Goal: Task Accomplishment & Management: Manage account settings

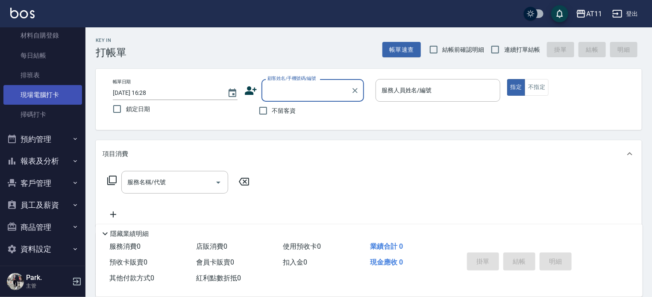
scroll to position [94, 0]
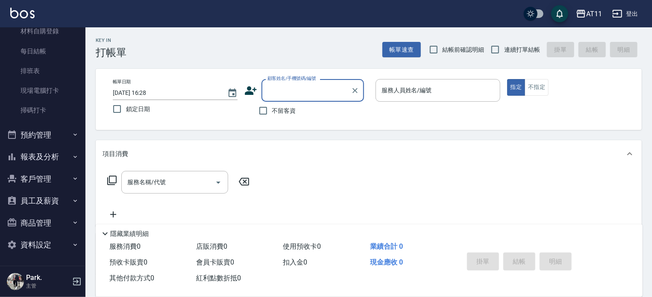
click at [56, 129] on button "預約管理" at bounding box center [42, 135] width 79 height 22
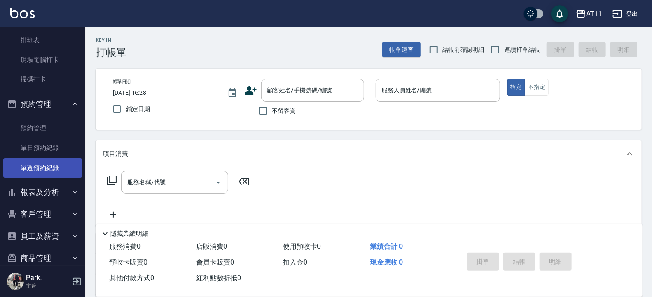
scroll to position [160, 0]
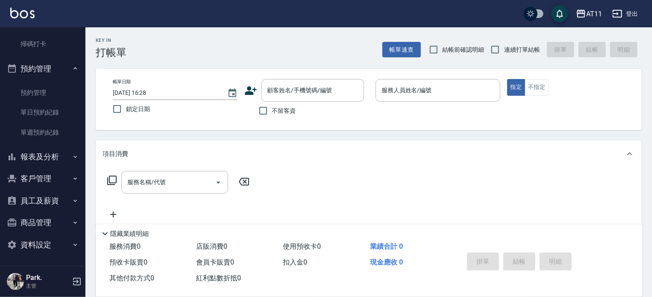
click at [55, 177] on button "客戶管理" at bounding box center [42, 179] width 79 height 22
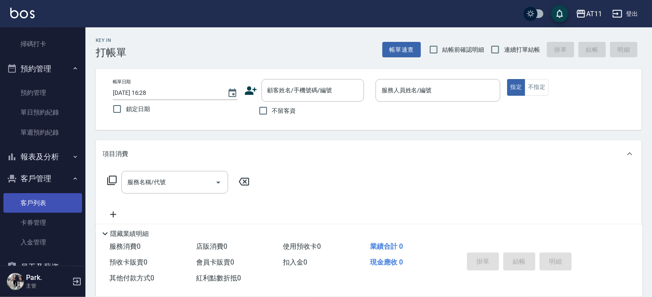
click at [51, 202] on link "客戶列表" at bounding box center [42, 203] width 79 height 20
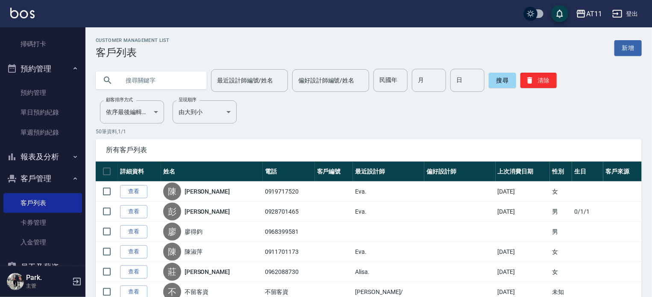
click at [164, 78] on input "text" at bounding box center [160, 80] width 80 height 23
type input "游"
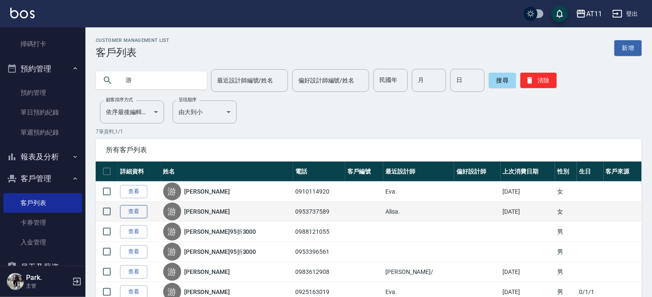
click at [140, 209] on link "查看" at bounding box center [133, 211] width 27 height 13
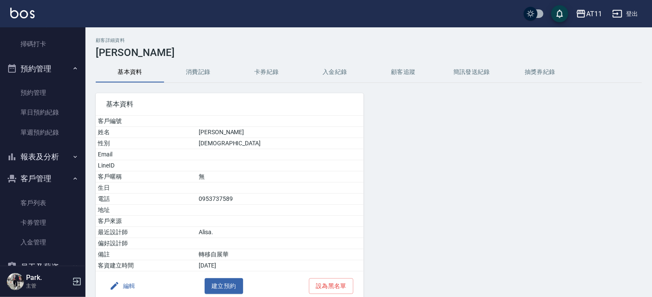
click at [337, 63] on button "入金紀錄" at bounding box center [335, 72] width 68 height 21
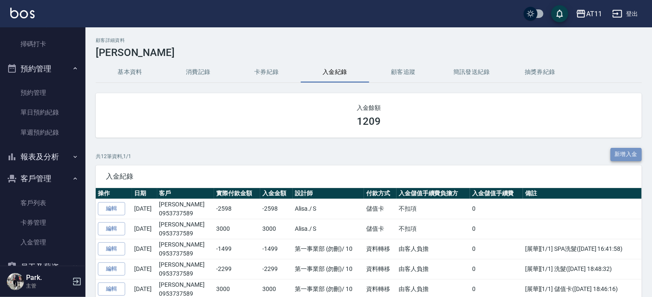
click at [636, 151] on button "新增入金" at bounding box center [627, 154] width 32 height 13
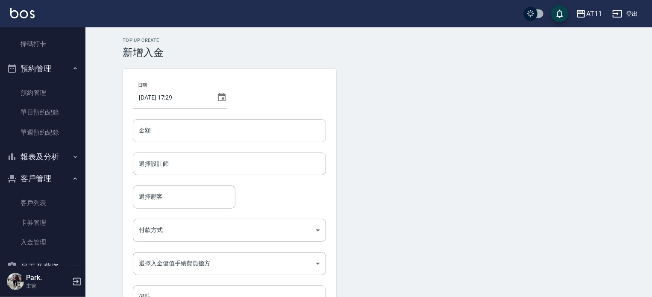
click at [157, 124] on input "金額" at bounding box center [229, 130] width 193 height 23
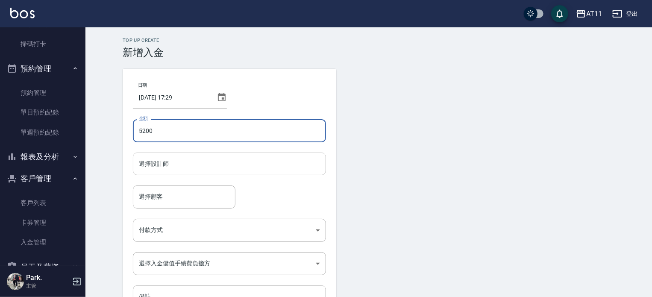
type input "5200"
click at [159, 165] on input "選擇設計師" at bounding box center [230, 163] width 186 height 15
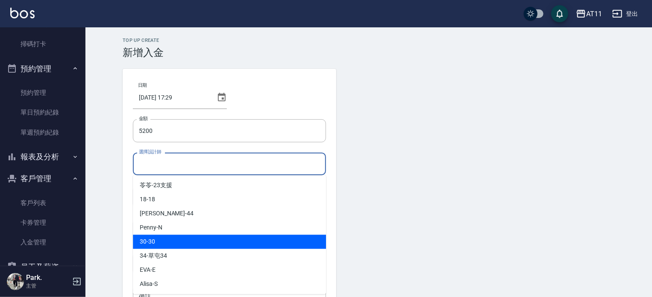
scroll to position [43, 0]
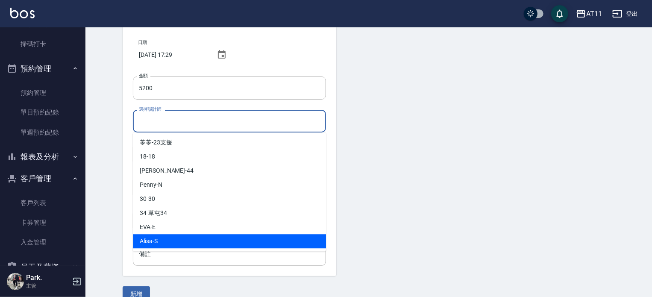
click at [174, 240] on div "Alisa -S" at bounding box center [229, 241] width 193 height 14
type input "Alisa-S"
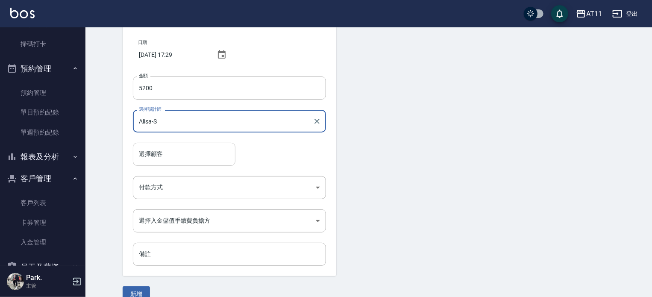
click at [167, 152] on input "選擇顧客" at bounding box center [184, 154] width 95 height 15
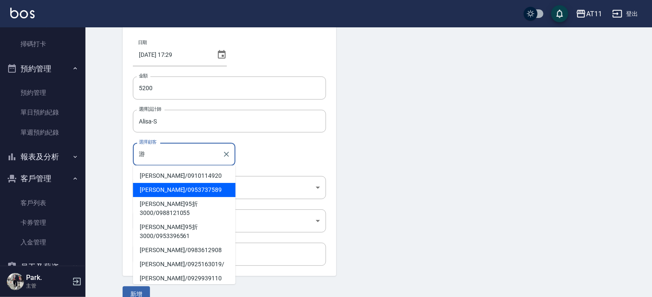
click at [175, 193] on span "[PERSON_NAME]/ 0953737589" at bounding box center [184, 190] width 103 height 14
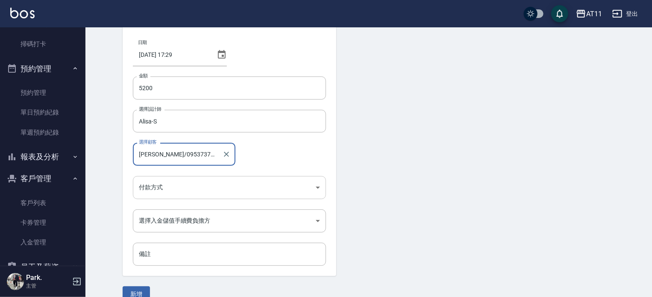
type input "[PERSON_NAME]/0953737589"
click at [174, 190] on body "AT11 登出 櫃檯作業 打帳單 帳單列表 現金收支登錄 材料自購登錄 每日結帳 排班表 現場電腦打卡 掃碼打卡 預約管理 預約管理 單日預約紀錄 單週預約紀…" at bounding box center [326, 134] width 652 height 355
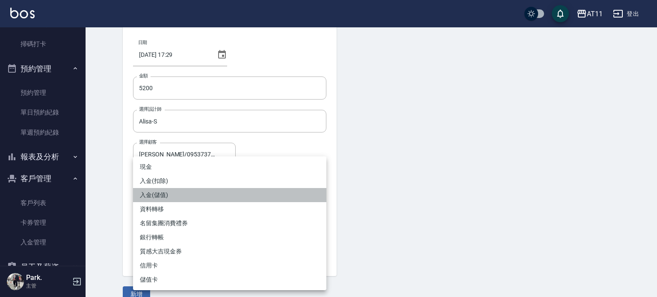
click at [173, 194] on li "入金(儲值)" at bounding box center [229, 195] width 193 height 14
type input "入金(儲值)"
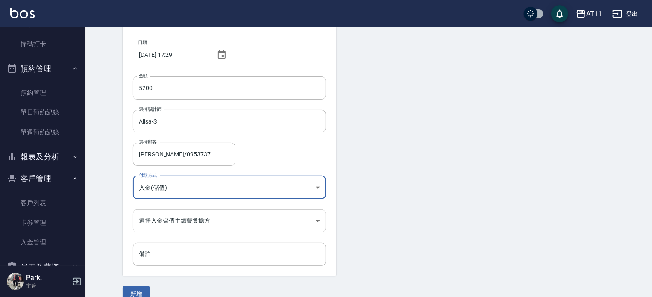
click at [157, 224] on body "AT11 登出 櫃檯作業 打帳單 帳單列表 現金收支登錄 材料自購登錄 每日結帳 排班表 現場電腦打卡 掃碼打卡 預約管理 預約管理 單日預約紀錄 單週預約紀…" at bounding box center [326, 134] width 652 height 355
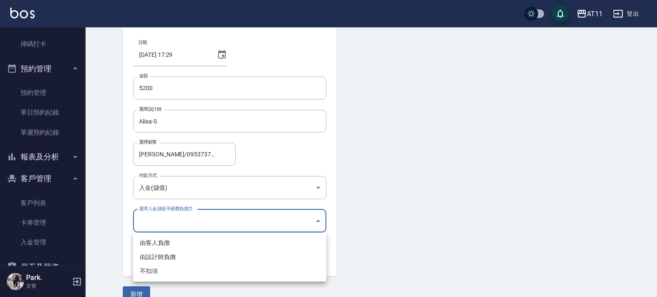
click at [164, 272] on li "不扣項" at bounding box center [229, 271] width 193 height 14
type input "WITHOUTHANDLINGFEE"
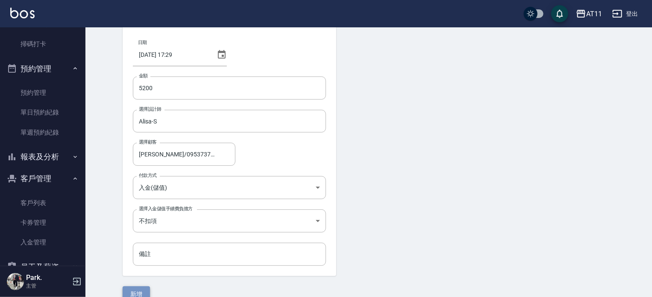
click at [141, 290] on button "新增" at bounding box center [136, 294] width 27 height 16
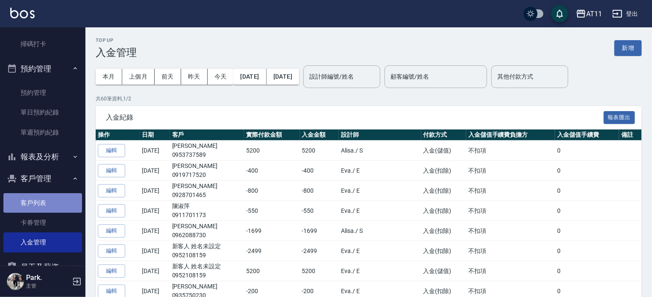
click at [48, 206] on link "客戶列表" at bounding box center [42, 203] width 79 height 20
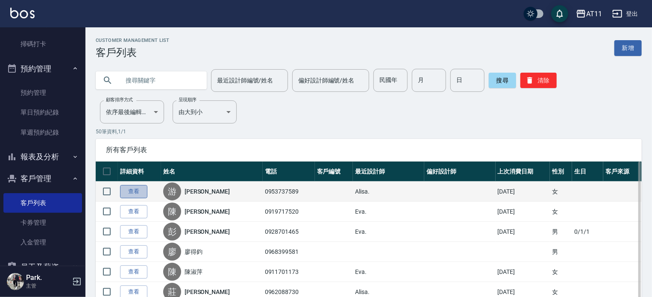
click at [137, 191] on link "查看" at bounding box center [133, 191] width 27 height 13
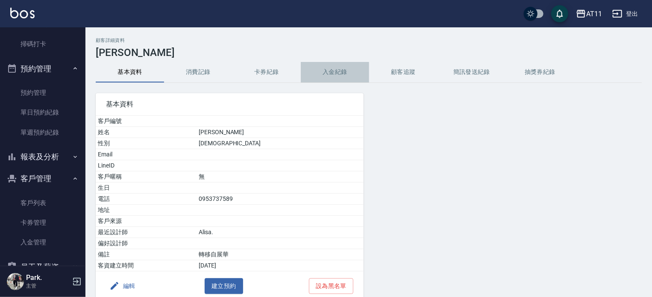
click at [326, 75] on button "入金紀錄" at bounding box center [335, 72] width 68 height 21
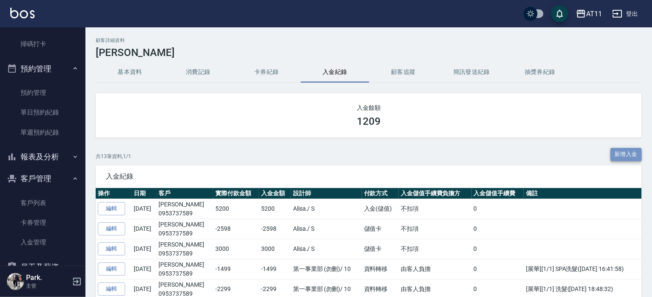
click at [628, 157] on button "新增入金" at bounding box center [627, 154] width 32 height 13
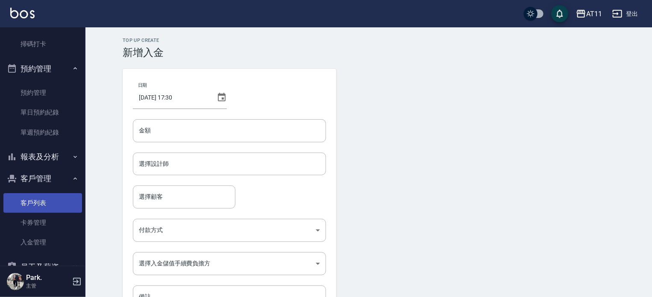
click at [43, 197] on link "客戶列表" at bounding box center [42, 203] width 79 height 20
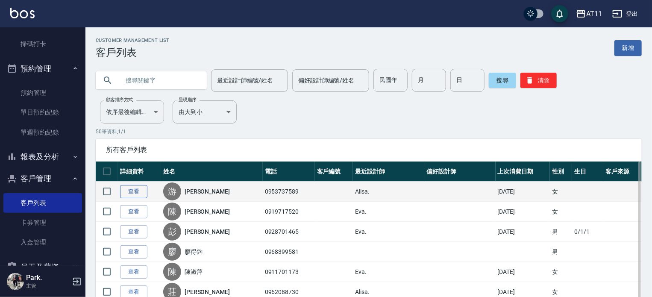
click at [135, 190] on link "查看" at bounding box center [133, 191] width 27 height 13
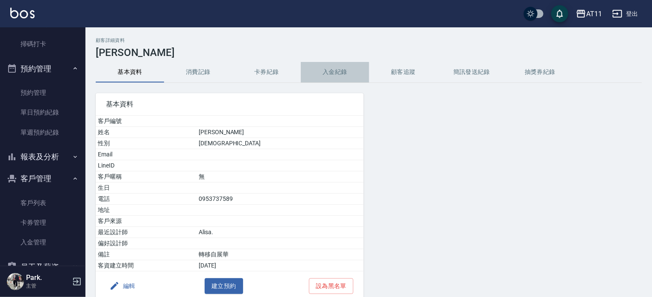
click at [340, 74] on button "入金紀錄" at bounding box center [335, 72] width 68 height 21
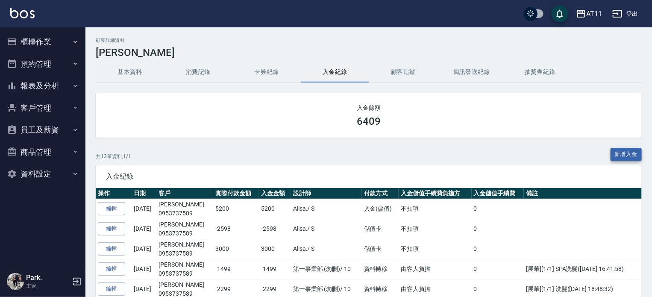
click at [630, 159] on button "新增入金" at bounding box center [627, 154] width 32 height 13
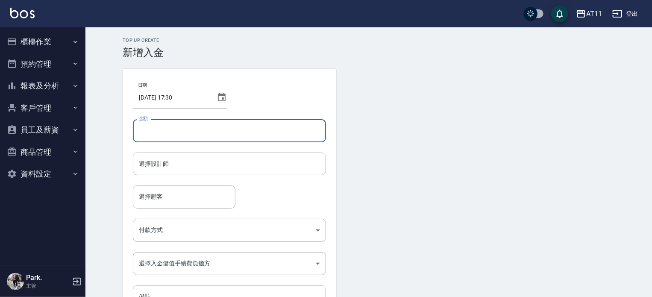
click at [168, 124] on input "金額" at bounding box center [229, 130] width 193 height 23
type input "-2"
type input "-5098"
click at [173, 165] on input "選擇設計師" at bounding box center [230, 163] width 186 height 15
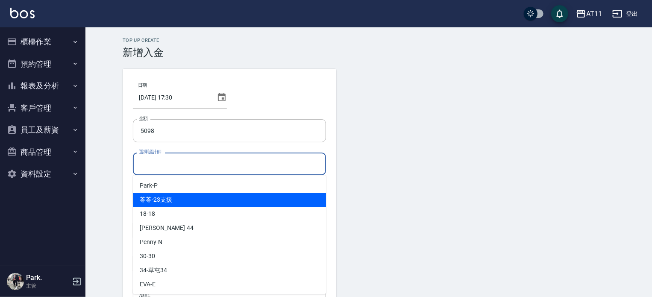
scroll to position [127, 0]
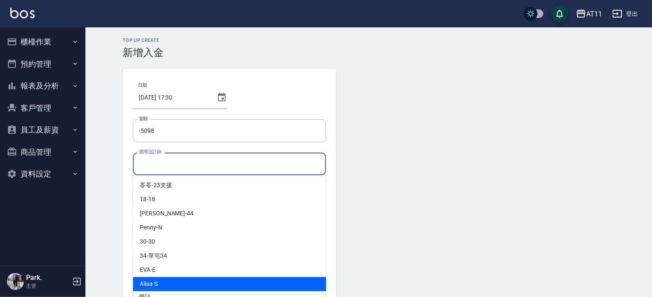
click at [168, 281] on div "Alisa -S" at bounding box center [229, 284] width 193 height 14
type input "Alisa-S"
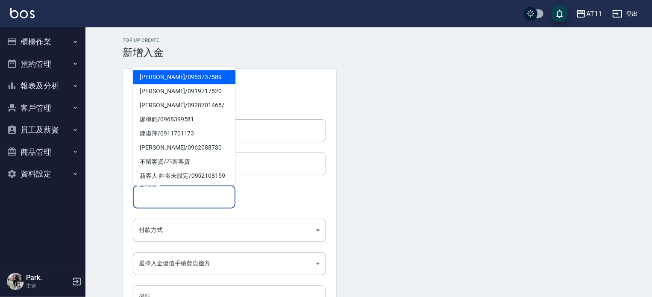
click at [157, 200] on input "選擇顧客" at bounding box center [184, 196] width 95 height 15
click at [152, 76] on span "[PERSON_NAME]/ 0953737589" at bounding box center [184, 77] width 103 height 14
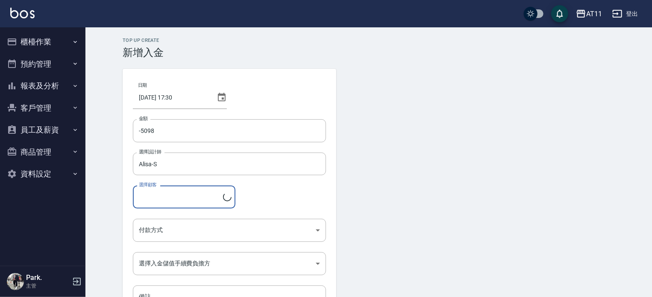
type input "[PERSON_NAME]/0953737589"
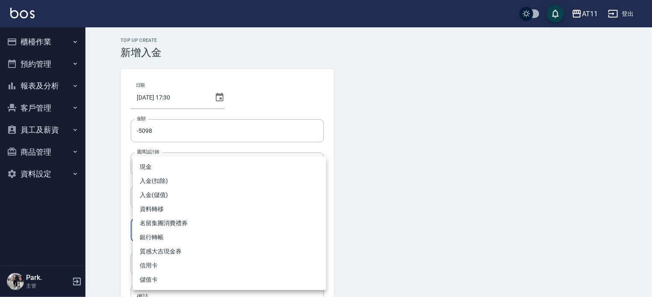
click at [187, 227] on body "AT11 登出 櫃檯作業 打帳單 帳單列表 現金收支登錄 材料自購登錄 每日結帳 排班表 現場電腦打卡 掃碼打卡 預約管理 預約管理 單日預約紀錄 單週預約紀…" at bounding box center [326, 177] width 652 height 355
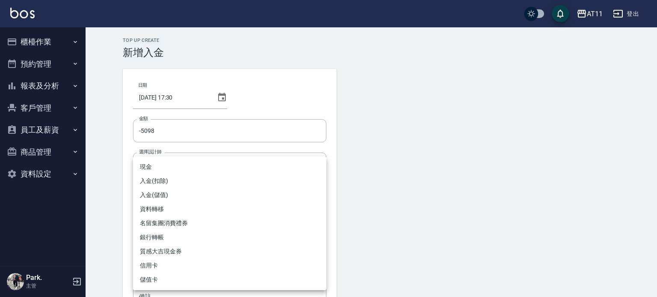
click at [168, 180] on li "入金(扣除)" at bounding box center [229, 181] width 193 height 14
type input "入金(扣除)"
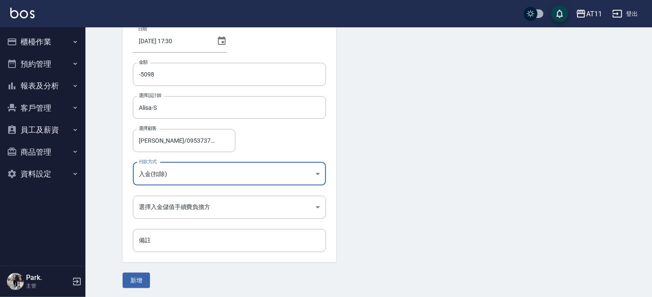
scroll to position [58, 0]
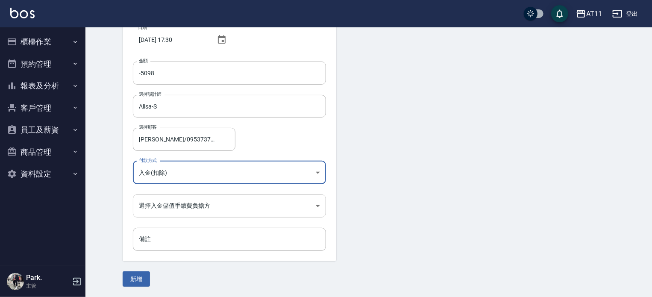
click at [181, 206] on body "AT11 登出 櫃檯作業 打帳單 帳單列表 現金收支登錄 材料自購登錄 每日結帳 排班表 現場電腦打卡 掃碼打卡 預約管理 預約管理 單日預約紀錄 單週預約紀…" at bounding box center [326, 119] width 652 height 355
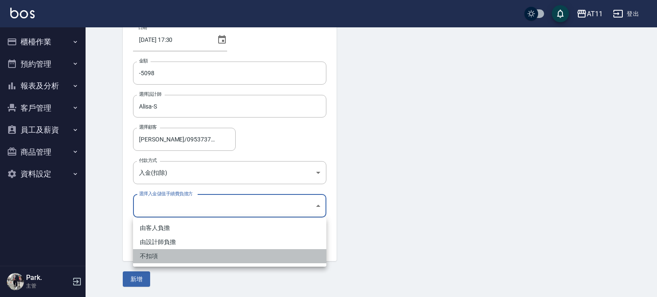
click at [165, 256] on li "不扣項" at bounding box center [229, 256] width 193 height 14
type input "WITHOUTHANDLINGFEE"
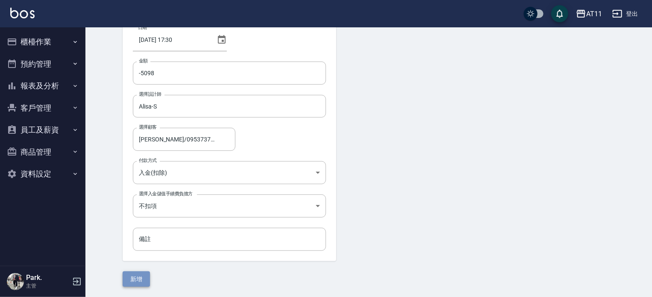
click at [133, 281] on button "新增" at bounding box center [136, 279] width 27 height 16
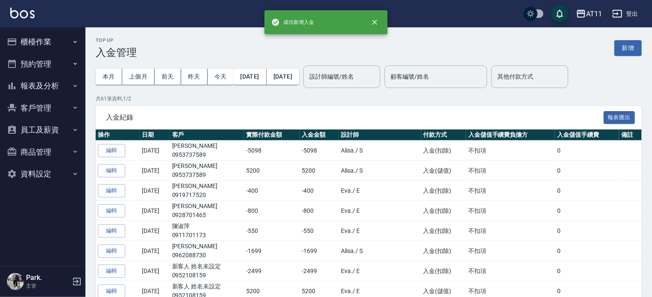
click at [43, 106] on button "客戶管理" at bounding box center [42, 108] width 79 height 22
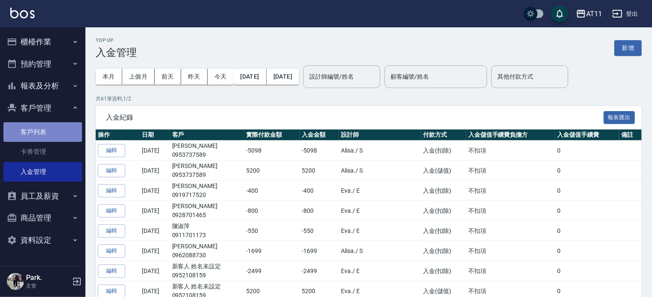
click at [45, 131] on link "客戶列表" at bounding box center [42, 132] width 79 height 20
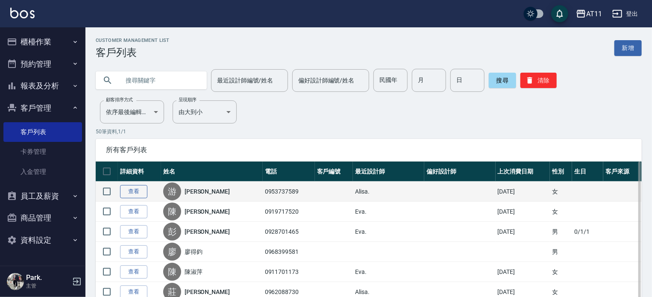
click at [131, 194] on link "查看" at bounding box center [133, 191] width 27 height 13
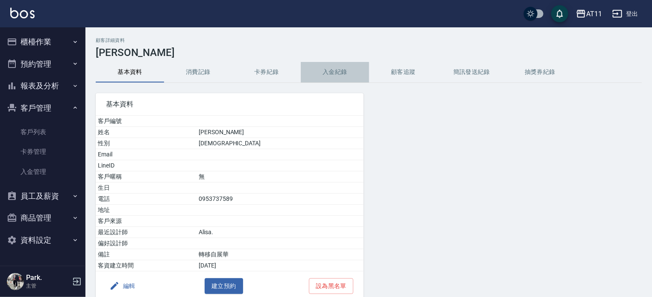
click at [327, 72] on button "入金紀錄" at bounding box center [335, 72] width 68 height 21
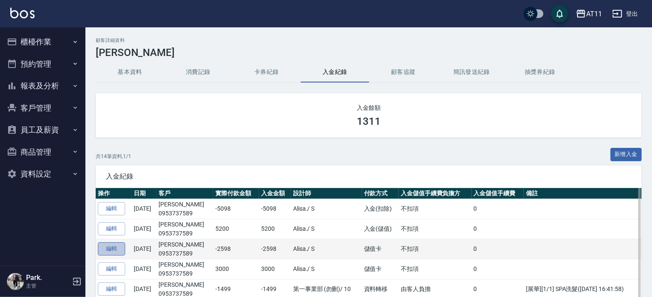
click at [117, 250] on link "編輯" at bounding box center [111, 248] width 27 height 13
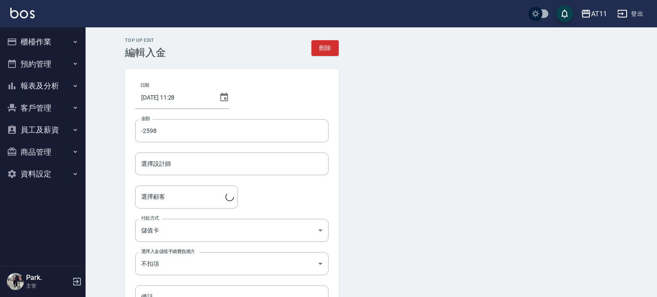
type input "Alisa-S"
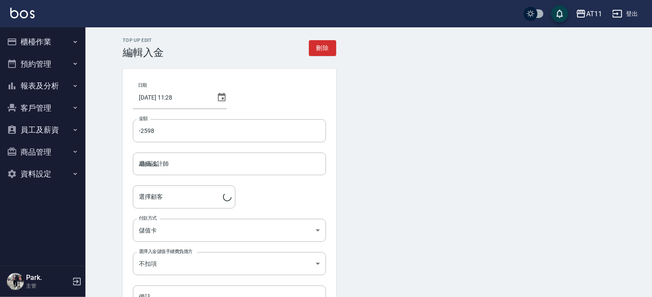
type input "[PERSON_NAME]/0953737589"
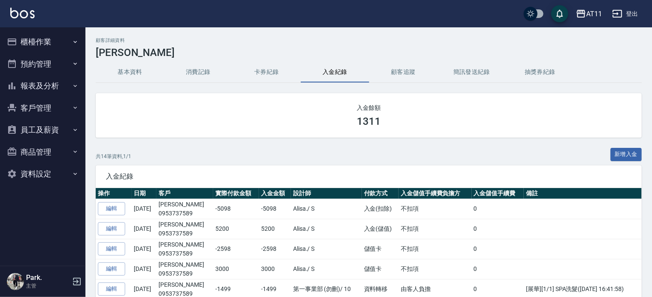
click at [50, 103] on button "客戶管理" at bounding box center [42, 108] width 79 height 22
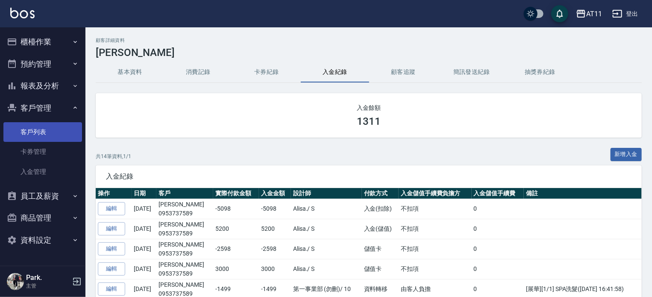
click at [46, 135] on link "客戶列表" at bounding box center [42, 132] width 79 height 20
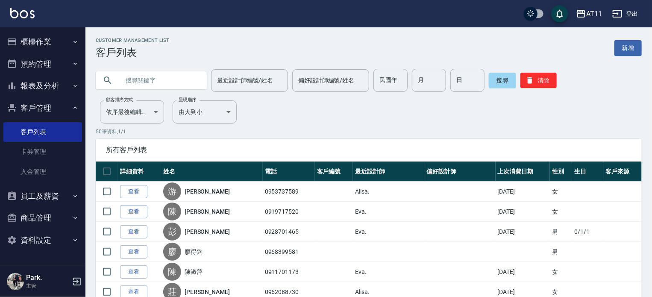
click at [137, 75] on input "text" at bounding box center [160, 80] width 80 height 23
type input "0912294007"
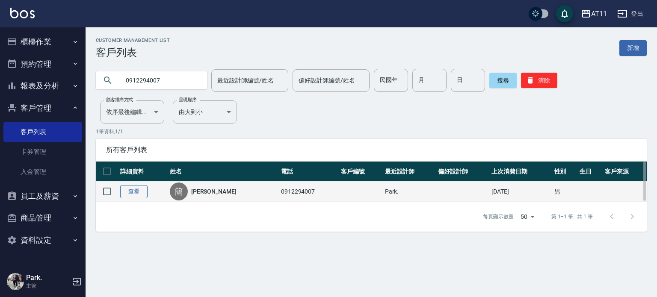
click at [128, 188] on link "查看" at bounding box center [133, 191] width 27 height 13
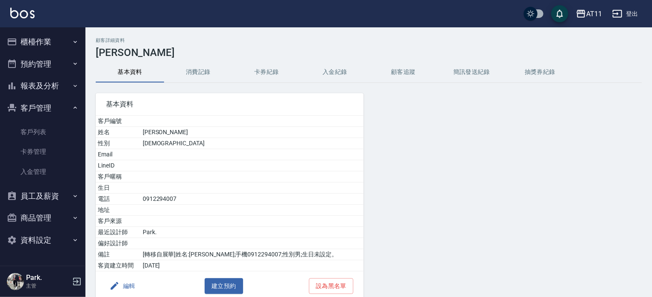
click at [340, 73] on button "入金紀錄" at bounding box center [335, 72] width 68 height 21
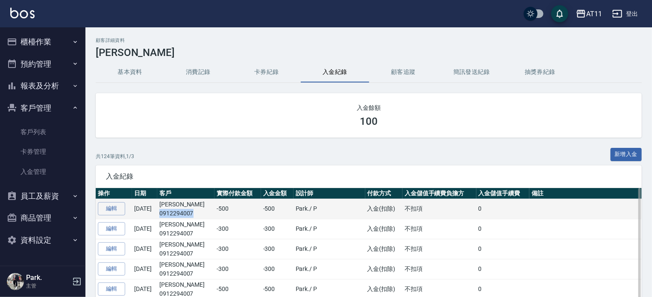
drag, startPoint x: 207, startPoint y: 212, endPoint x: 177, endPoint y: 213, distance: 30.8
click at [174, 213] on p "0912294007" at bounding box center [185, 213] width 53 height 9
copy p "0912294007"
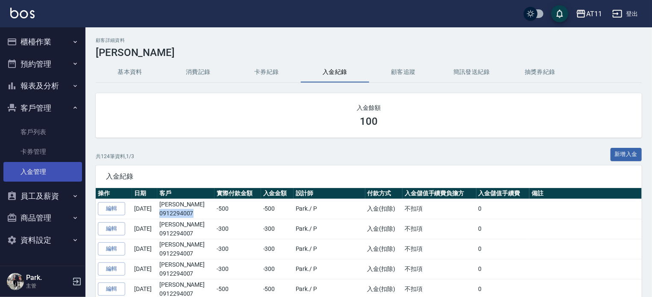
click at [33, 168] on link "入金管理" at bounding box center [42, 172] width 79 height 20
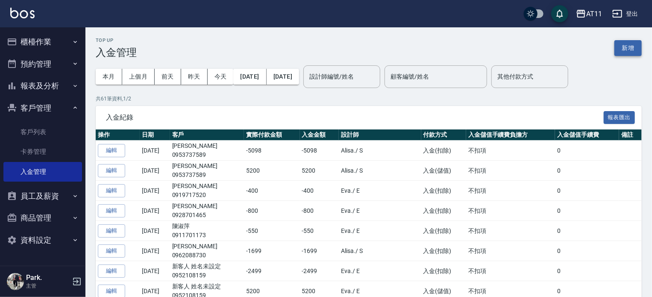
click at [626, 47] on button "新增" at bounding box center [628, 48] width 27 height 16
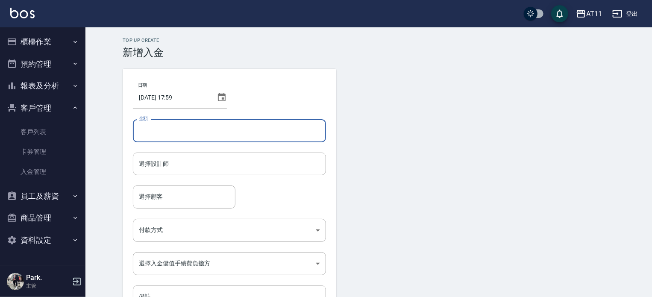
click at [212, 133] on input "金額" at bounding box center [229, 130] width 193 height 23
type input "2020"
click at [190, 162] on input "選擇設計師" at bounding box center [230, 163] width 186 height 15
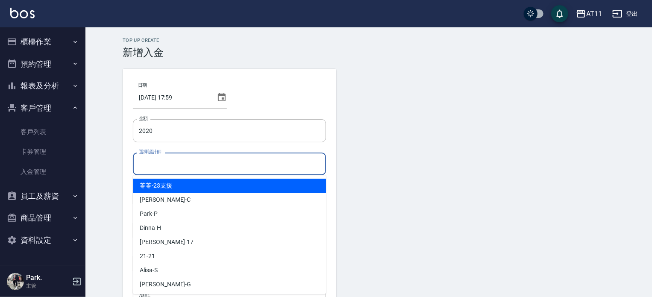
type input "ㄣ"
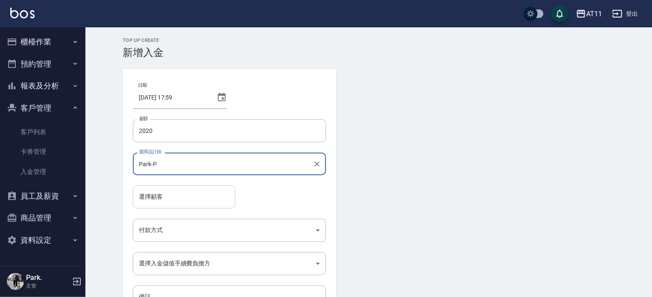
type input "Park-P"
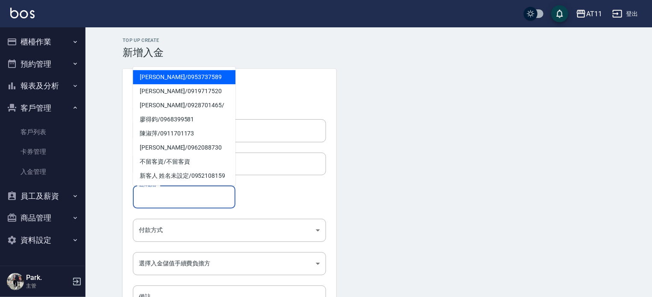
click at [167, 193] on input "選擇顧客" at bounding box center [184, 196] width 95 height 15
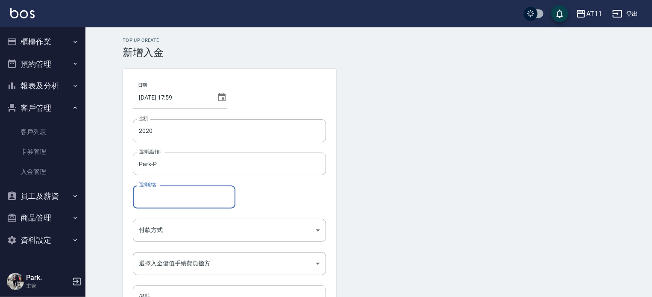
paste input "0912294007"
click at [195, 218] on span "簡仲毅 / 0912294007 /" at bounding box center [184, 219] width 103 height 14
type input "簡仲毅/0912294007/"
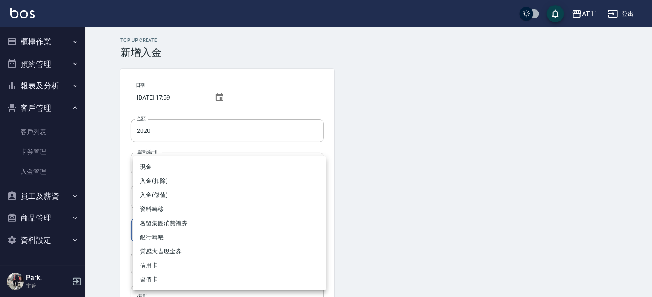
click at [193, 232] on body "AT11 登出 櫃檯作業 打帳單 帳單列表 現金收支登錄 材料自購登錄 每日結帳 排班表 現場電腦打卡 掃碼打卡 預約管理 預約管理 單日預約紀錄 單週預約紀…" at bounding box center [326, 177] width 652 height 355
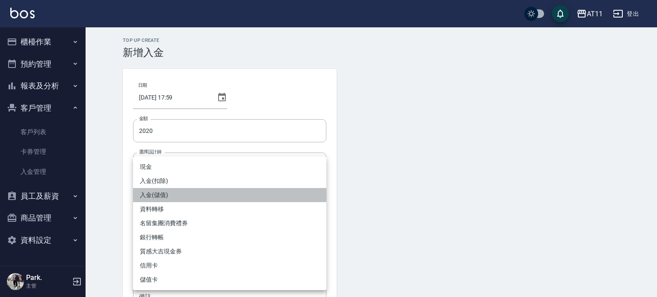
click at [198, 194] on li "入金(儲值)" at bounding box center [229, 195] width 193 height 14
type input "入金(儲值)"
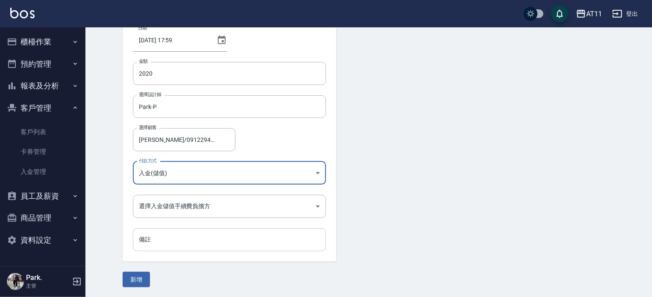
scroll to position [58, 0]
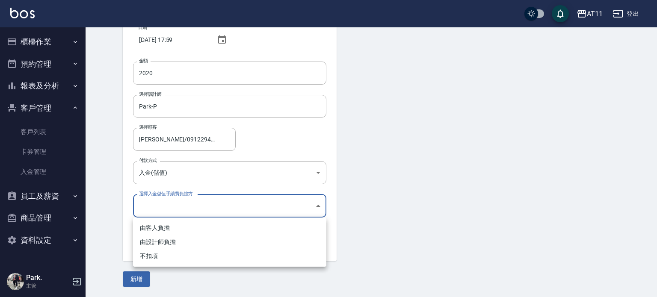
click at [204, 206] on body "AT11 登出 櫃檯作業 打帳單 帳單列表 現金收支登錄 材料自購登錄 每日結帳 排班表 現場電腦打卡 掃碼打卡 預約管理 預約管理 單日預約紀錄 單週預約紀…" at bounding box center [328, 119] width 657 height 355
click at [186, 256] on li "不扣項" at bounding box center [229, 256] width 193 height 14
type input "WITHOUTHANDLINGFEE"
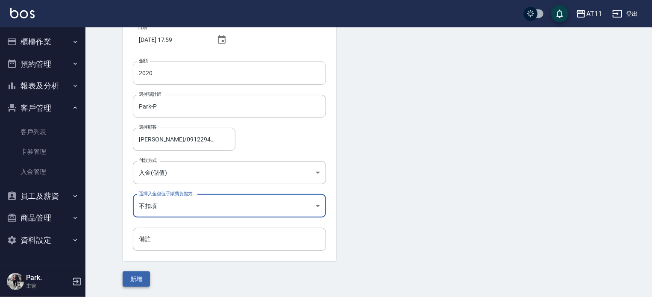
click at [145, 276] on button "新增" at bounding box center [136, 279] width 27 height 16
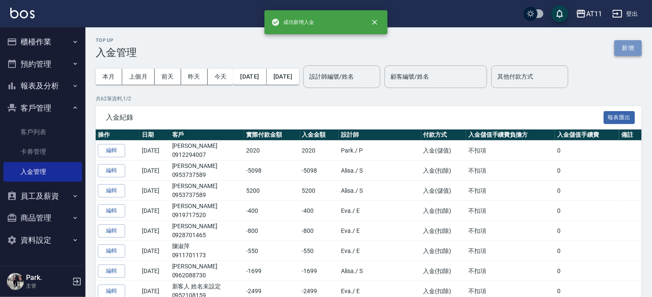
click at [622, 45] on button "新增" at bounding box center [628, 48] width 27 height 16
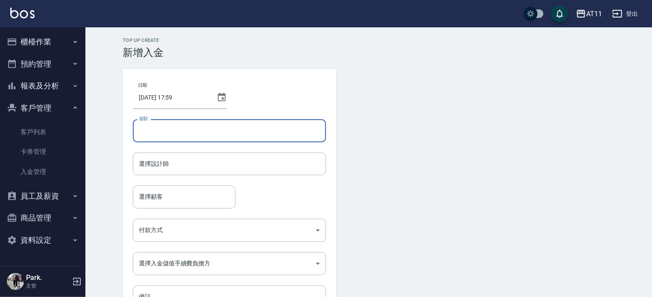
click at [231, 130] on input "金額" at bounding box center [229, 130] width 193 height 23
type input "-300"
click at [209, 168] on input "選擇設計師" at bounding box center [230, 163] width 186 height 15
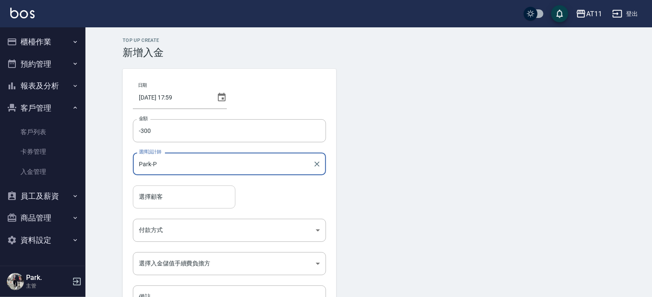
type input "Park-P"
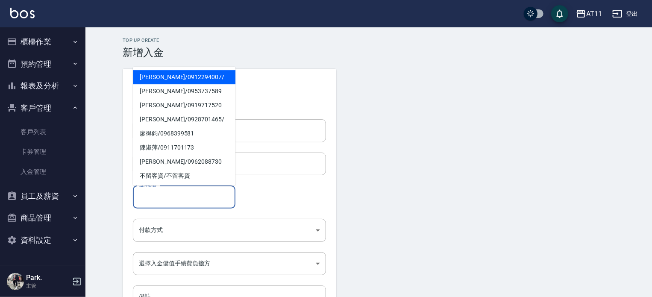
click at [179, 199] on input "選擇顧客" at bounding box center [184, 196] width 95 height 15
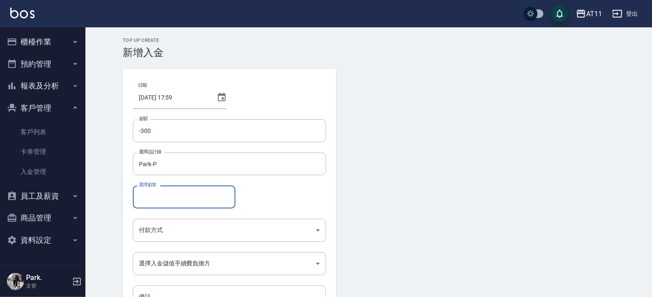
drag, startPoint x: 177, startPoint y: 198, endPoint x: 161, endPoint y: 198, distance: 16.7
click at [161, 198] on input "選擇顧客" at bounding box center [184, 196] width 95 height 15
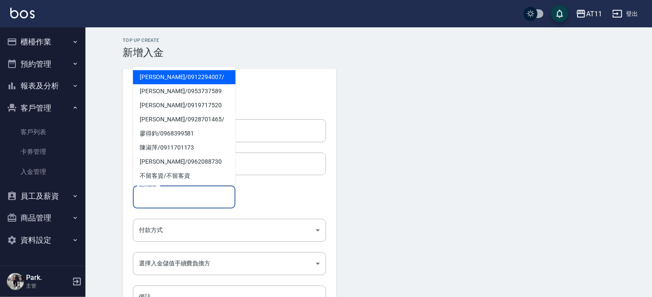
click at [167, 72] on span "簡仲毅 / 0912294007 /" at bounding box center [184, 77] width 103 height 14
type input "簡仲毅/0912294007/"
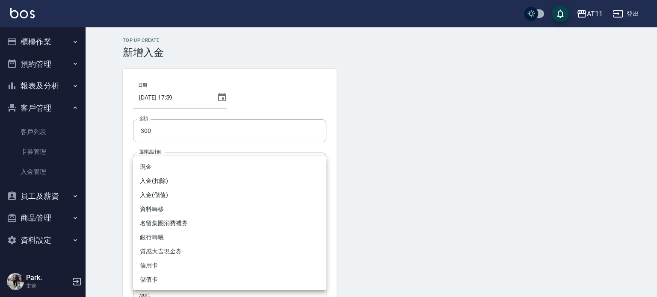
click at [198, 232] on body "AT11 登出 櫃檯作業 打帳單 帳單列表 現金收支登錄 材料自購登錄 每日結帳 排班表 現場電腦打卡 掃碼打卡 預約管理 預約管理 單日預約紀錄 單週預約紀…" at bounding box center [328, 177] width 657 height 355
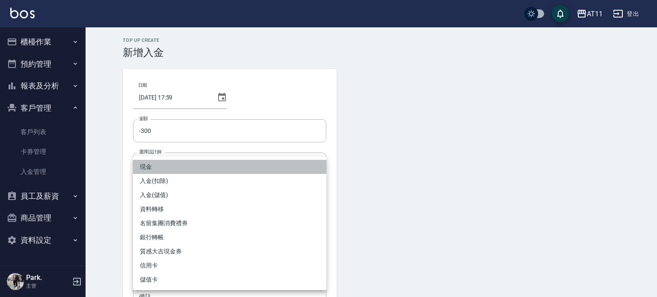
click at [197, 169] on li "現金" at bounding box center [229, 167] width 193 height 14
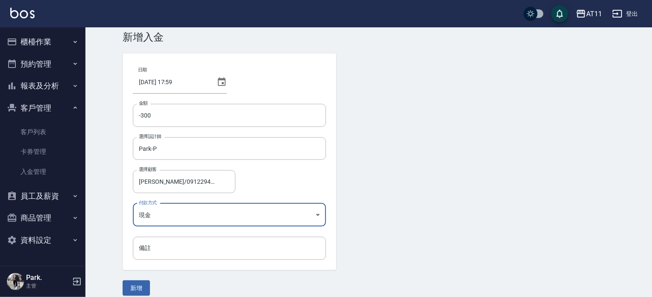
scroll to position [24, 0]
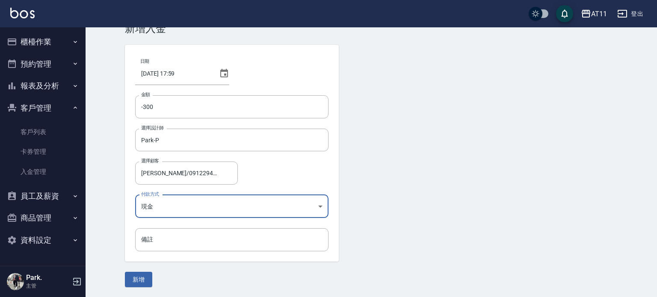
click at [188, 209] on body "AT11 登出 櫃檯作業 打帳單 帳單列表 現金收支登錄 材料自購登錄 每日結帳 排班表 現場電腦打卡 掃碼打卡 預約管理 預約管理 單日預約紀錄 單週預約紀…" at bounding box center [328, 136] width 657 height 321
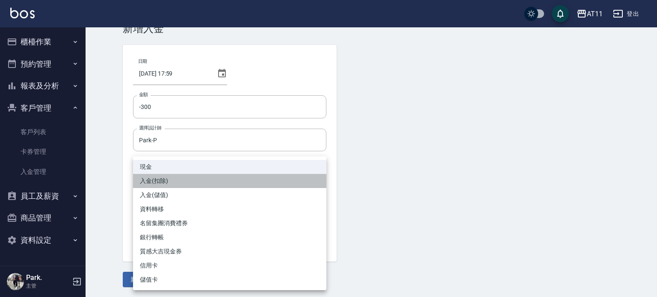
click at [189, 182] on li "入金(扣除)" at bounding box center [229, 181] width 193 height 14
type input "入金(扣除)"
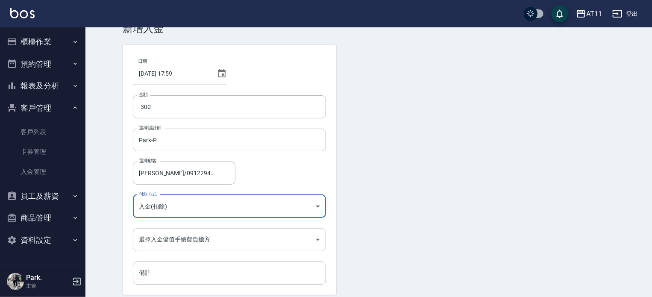
click at [200, 236] on body "AT11 登出 櫃檯作業 打帳單 帳單列表 現金收支登錄 材料自購登錄 每日結帳 排班表 現場電腦打卡 掃碼打卡 預約管理 預約管理 單日預約紀錄 單週預約紀…" at bounding box center [326, 153] width 652 height 355
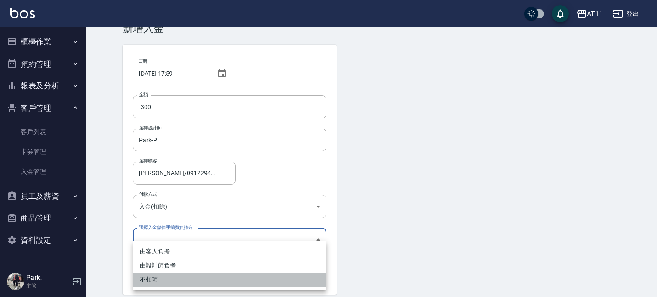
click at [196, 277] on li "不扣項" at bounding box center [229, 280] width 193 height 14
type input "WITHOUTHANDLINGFEE"
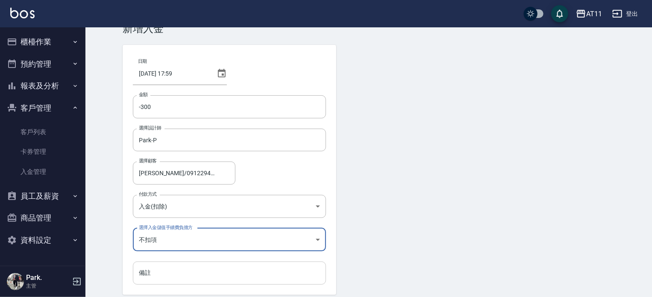
scroll to position [58, 0]
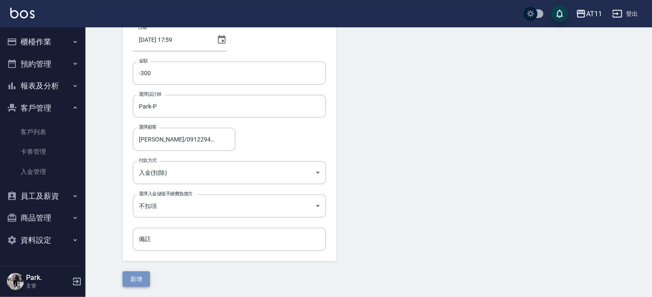
click at [140, 274] on button "新增" at bounding box center [136, 279] width 27 height 16
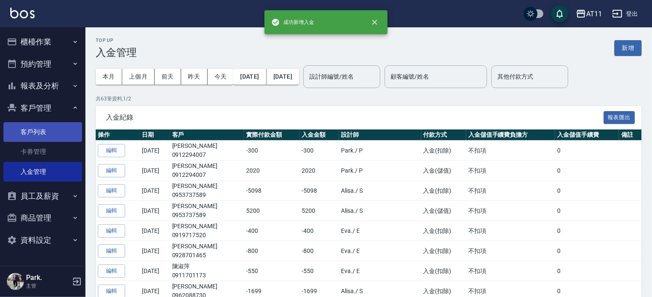
click at [44, 133] on link "客戶列表" at bounding box center [42, 132] width 79 height 20
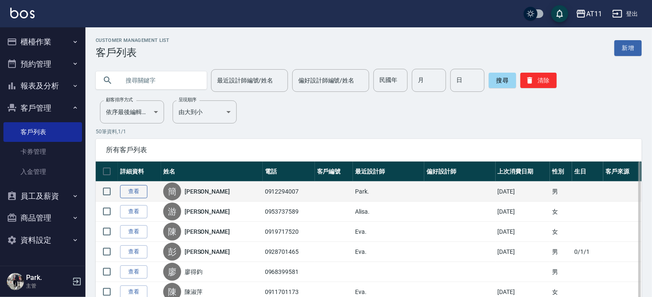
click at [134, 192] on link "查看" at bounding box center [133, 191] width 27 height 13
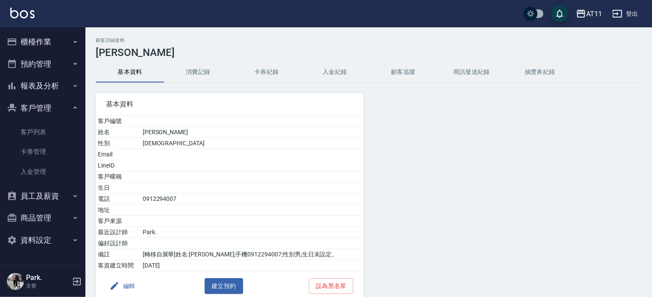
click at [343, 70] on button "入金紀錄" at bounding box center [335, 72] width 68 height 21
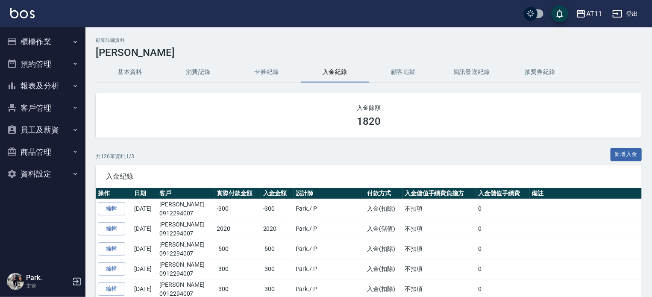
click at [28, 107] on button "客戶管理" at bounding box center [42, 108] width 79 height 22
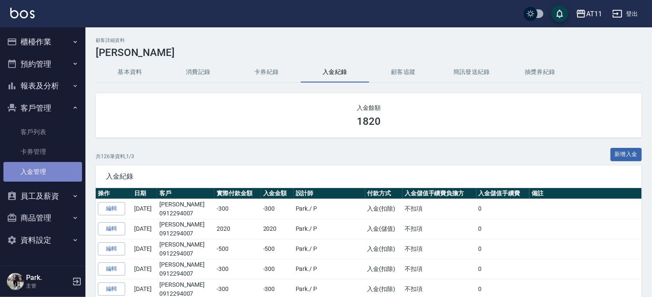
click at [34, 169] on link "入金管理" at bounding box center [42, 172] width 79 height 20
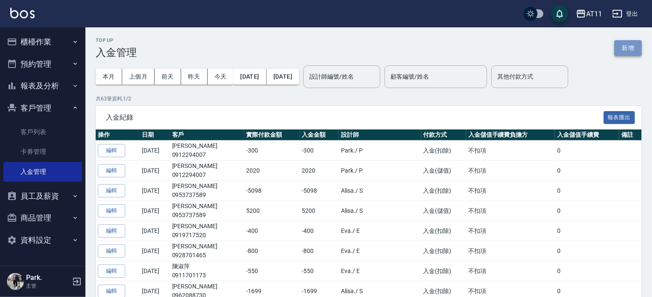
click at [631, 49] on button "新增" at bounding box center [628, 48] width 27 height 16
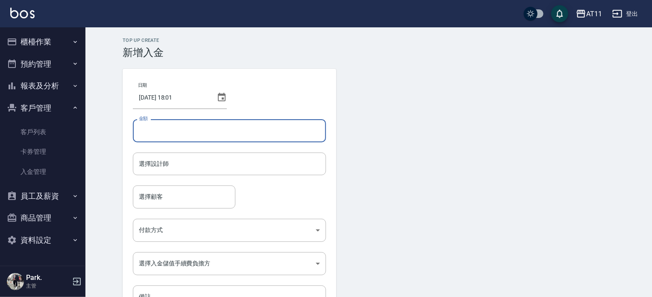
click at [162, 129] on input "金額" at bounding box center [229, 130] width 193 height 23
type input "-400"
click at [181, 163] on input "選擇設計師" at bounding box center [230, 163] width 186 height 15
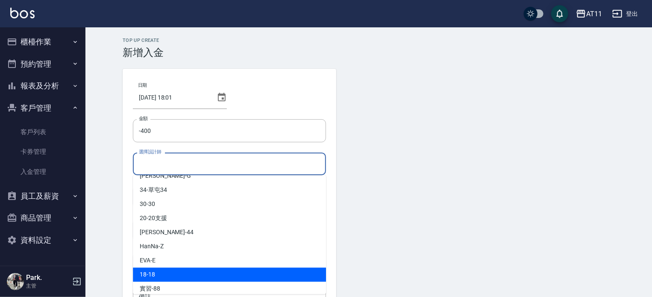
scroll to position [127, 0]
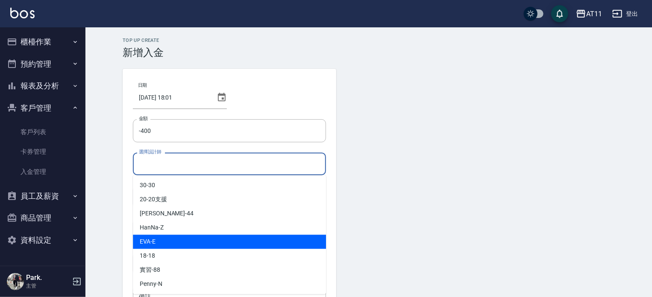
click at [163, 247] on div "EVA -E" at bounding box center [229, 242] width 193 height 14
type input "EVA-E"
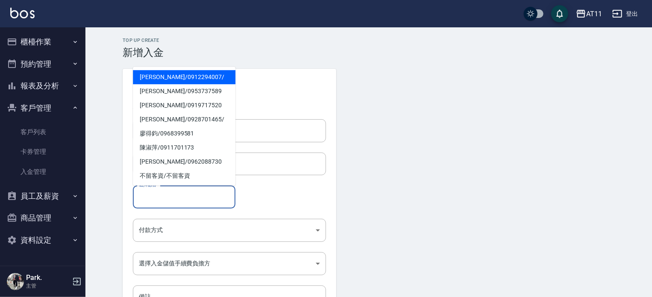
click at [164, 201] on input "選擇顧客" at bounding box center [184, 196] width 95 height 15
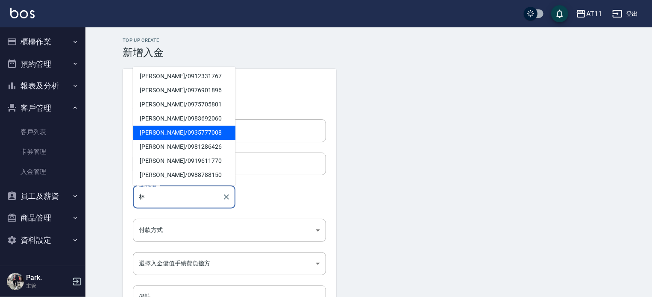
scroll to position [128, 0]
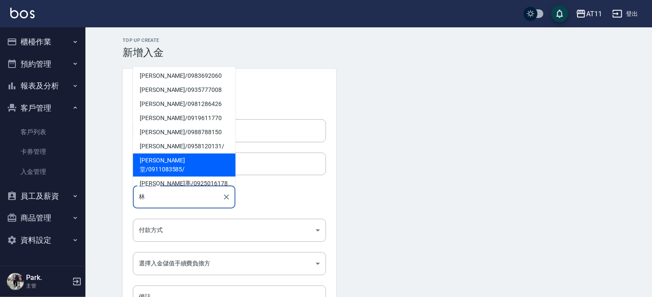
click at [161, 158] on span "林楷堂 / 0911083585 /" at bounding box center [184, 164] width 103 height 23
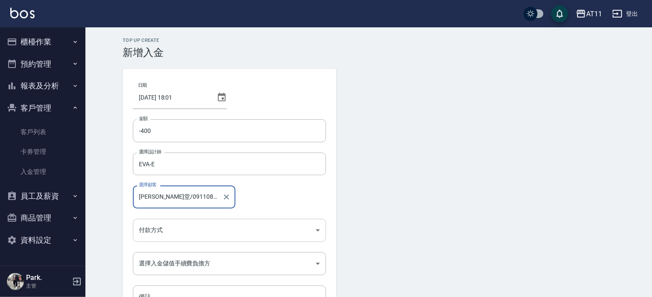
type input "林楷堂/0911083585/"
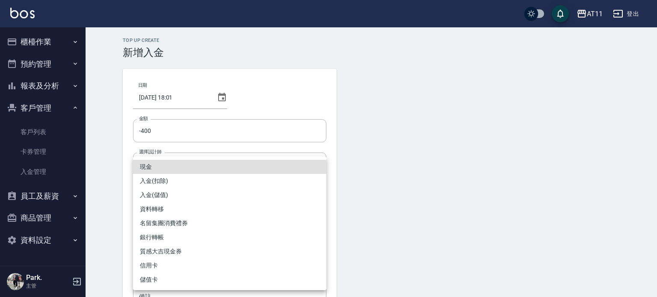
click at [159, 226] on body "AT11 登出 櫃檯作業 打帳單 帳單列表 現金收支登錄 材料自購登錄 每日結帳 排班表 現場電腦打卡 掃碼打卡 預約管理 預約管理 單日預約紀錄 單週預約紀…" at bounding box center [328, 177] width 657 height 355
click at [169, 180] on li "入金(扣除)" at bounding box center [229, 181] width 193 height 14
type input "入金(扣除)"
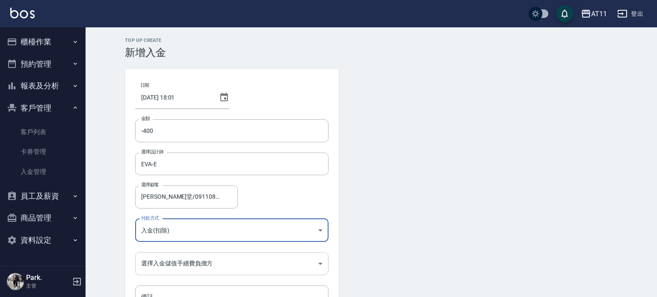
click at [168, 263] on body "AT11 登出 櫃檯作業 打帳單 帳單列表 現金收支登錄 材料自購登錄 每日結帳 排班表 現場電腦打卡 掃碼打卡 預約管理 預約管理 單日預約紀錄 單週預約紀…" at bounding box center [328, 177] width 657 height 355
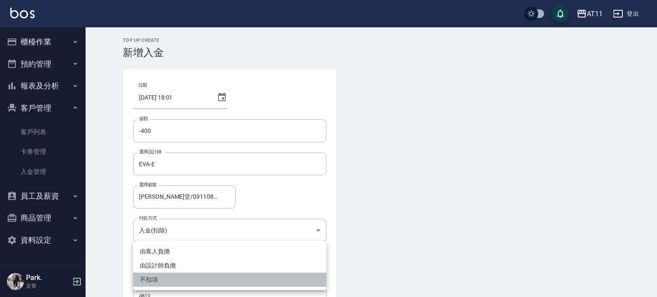
click at [157, 279] on li "不扣項" at bounding box center [229, 280] width 193 height 14
type input "WITHOUTHANDLINGFEE"
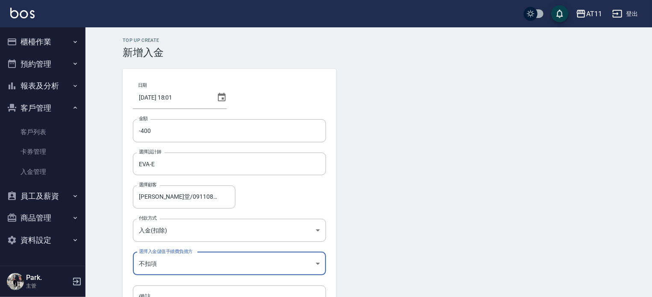
scroll to position [58, 0]
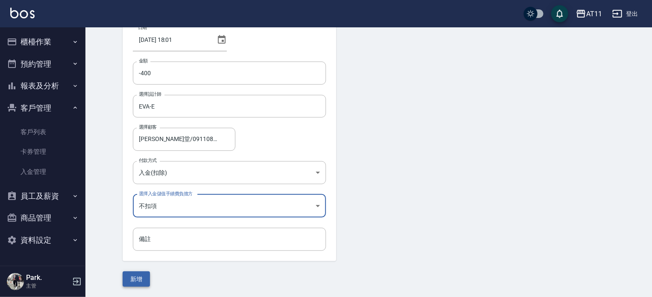
click at [142, 274] on button "新增" at bounding box center [136, 279] width 27 height 16
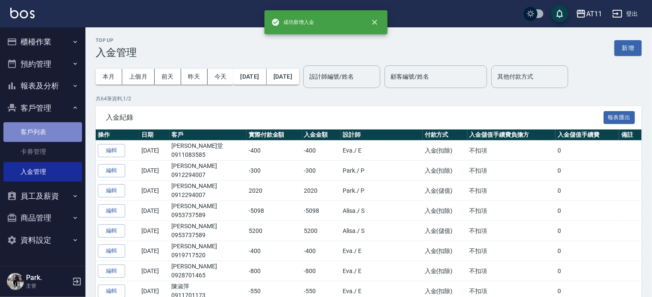
click at [50, 136] on link "客戶列表" at bounding box center [42, 132] width 79 height 20
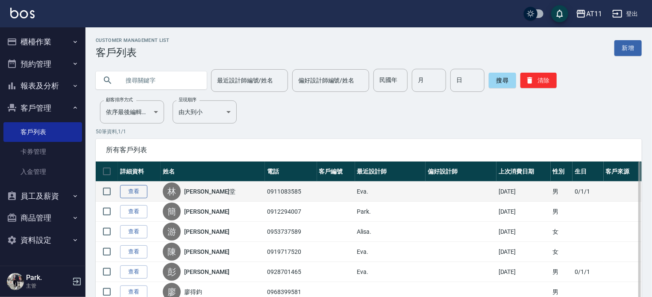
click at [141, 188] on link "查看" at bounding box center [133, 191] width 27 height 13
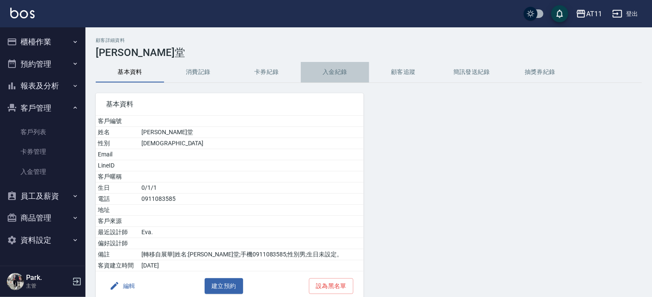
click at [332, 69] on button "入金紀錄" at bounding box center [335, 72] width 68 height 21
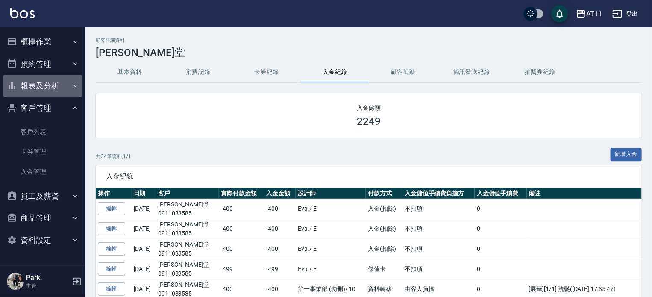
click at [38, 89] on button "報表及分析" at bounding box center [42, 86] width 79 height 22
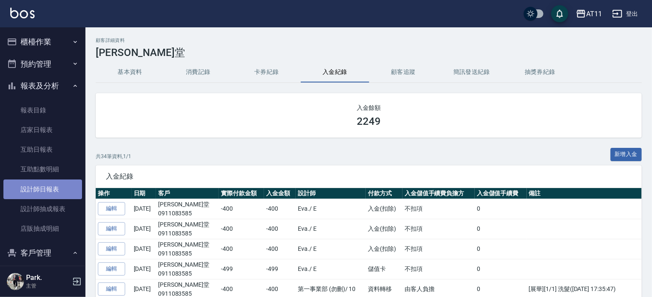
click at [54, 196] on link "設計師日報表" at bounding box center [42, 190] width 79 height 20
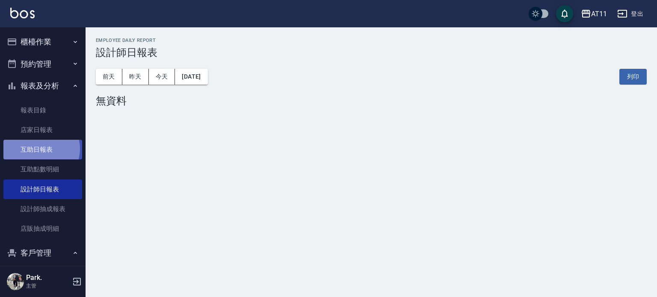
click at [41, 149] on link "互助日報表" at bounding box center [42, 150] width 79 height 20
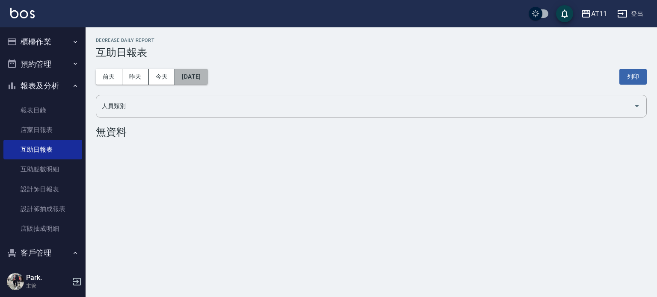
click at [194, 77] on button "[DATE]" at bounding box center [191, 77] width 32 height 16
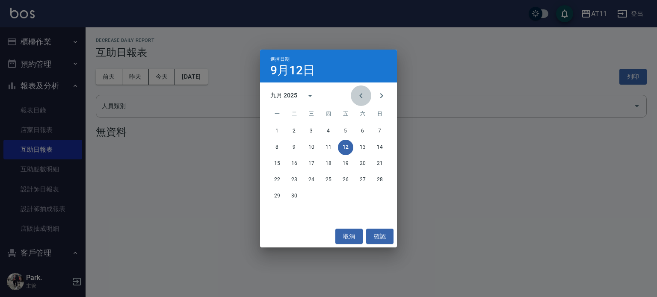
click at [361, 92] on icon "Previous month" at bounding box center [361, 96] width 10 height 10
click at [312, 164] on button "13" at bounding box center [310, 163] width 15 height 15
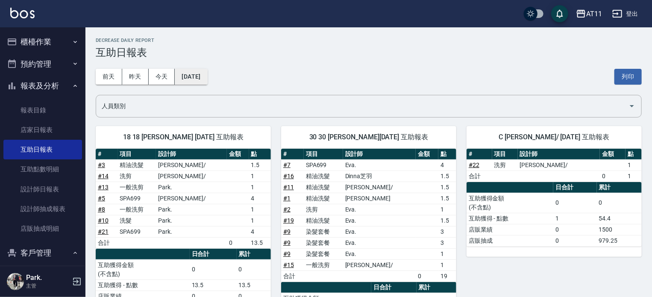
click at [206, 75] on button "2025/08/13" at bounding box center [191, 77] width 32 height 16
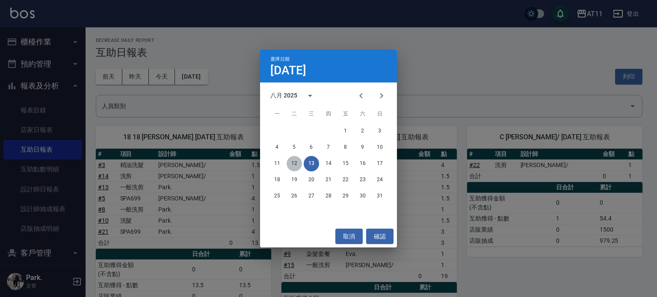
click at [292, 162] on button "12" at bounding box center [293, 163] width 15 height 15
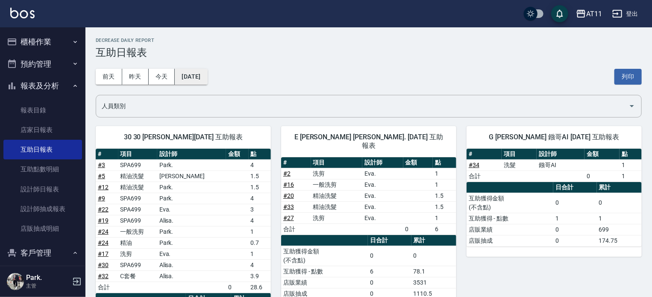
click at [207, 77] on button "2025/08/12" at bounding box center [191, 77] width 32 height 16
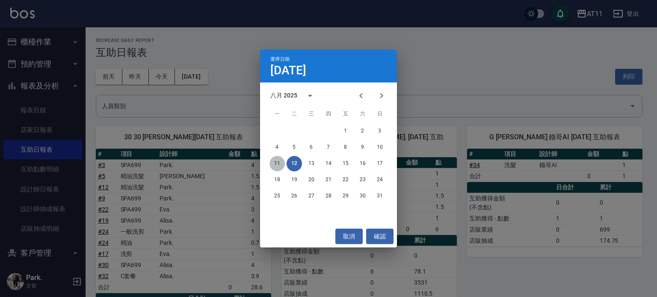
click at [276, 160] on button "11" at bounding box center [276, 163] width 15 height 15
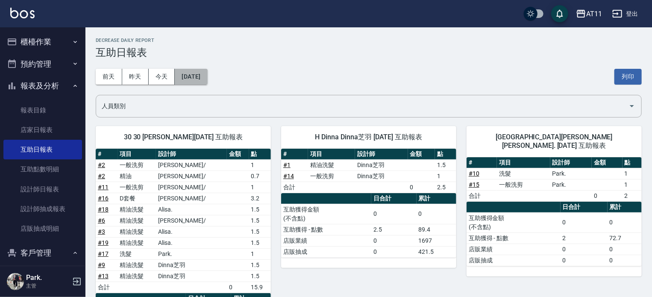
click at [195, 79] on button "2025/08/11" at bounding box center [191, 77] width 32 height 16
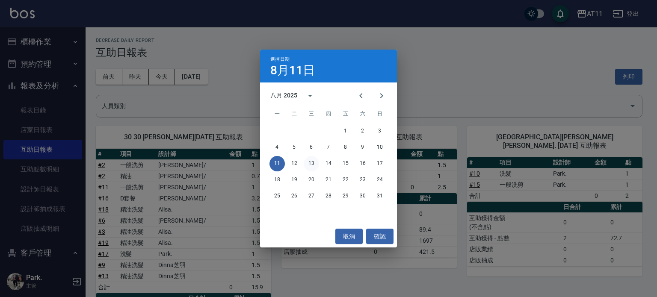
click at [311, 162] on button "13" at bounding box center [310, 163] width 15 height 15
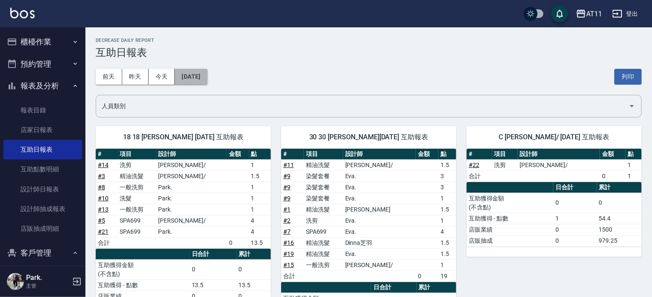
click at [205, 77] on button "2025/08/13" at bounding box center [191, 77] width 32 height 16
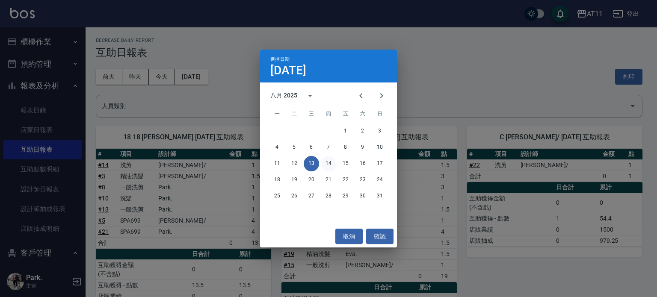
click at [330, 162] on button "14" at bounding box center [328, 163] width 15 height 15
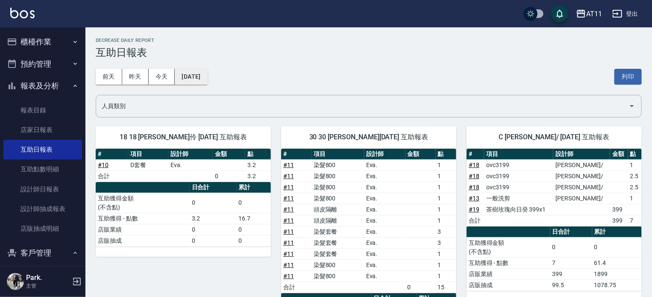
click at [203, 75] on button "2025/08/14" at bounding box center [191, 77] width 32 height 16
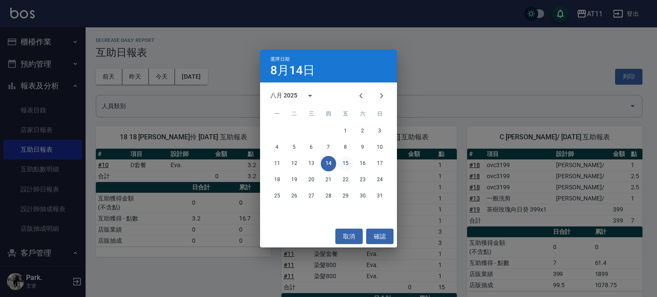
click at [348, 164] on button "15" at bounding box center [345, 163] width 15 height 15
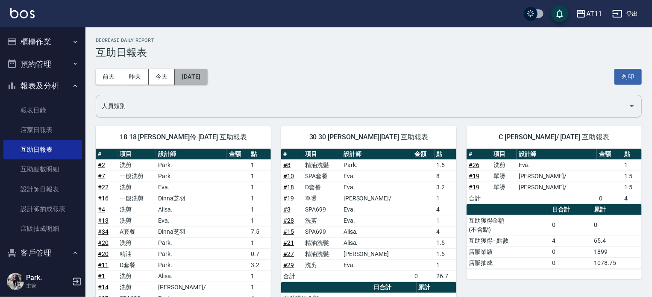
click at [207, 74] on button "2025/08/15" at bounding box center [191, 77] width 32 height 16
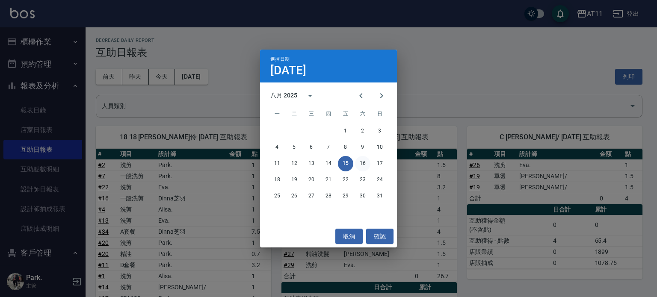
click at [366, 162] on button "16" at bounding box center [362, 163] width 15 height 15
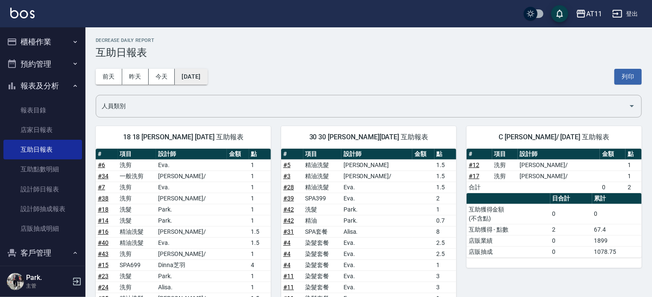
click at [189, 77] on button "2025/08/16" at bounding box center [191, 77] width 32 height 16
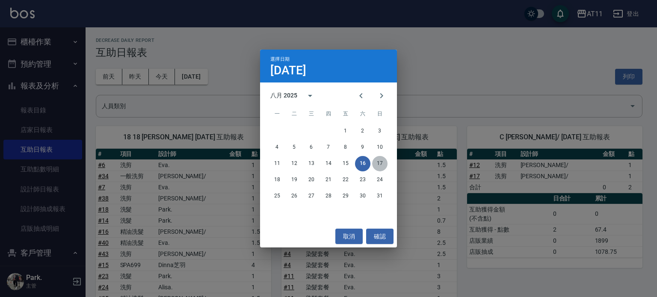
click at [379, 161] on button "17" at bounding box center [379, 163] width 15 height 15
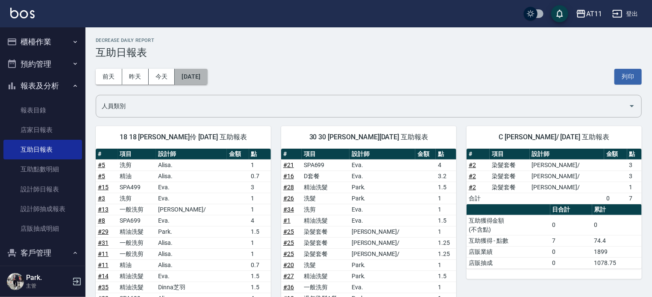
click at [205, 72] on button "2025/08/17" at bounding box center [191, 77] width 32 height 16
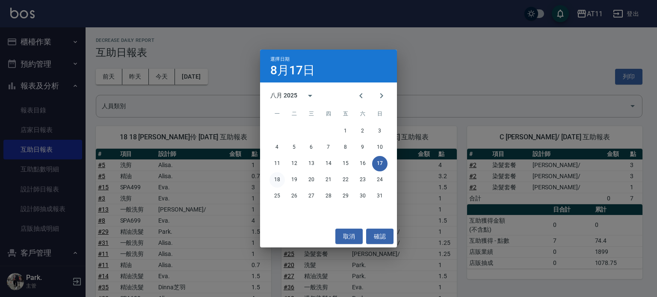
click at [276, 182] on button "18" at bounding box center [276, 179] width 15 height 15
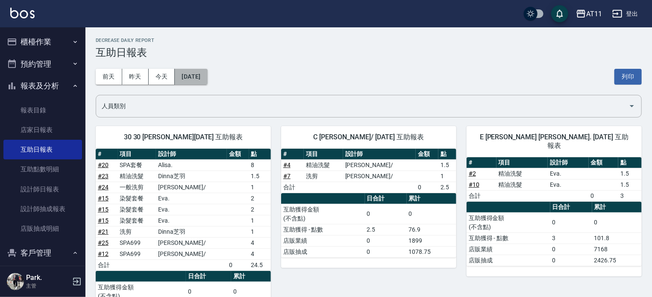
click at [205, 70] on button "2025/08/18" at bounding box center [191, 77] width 32 height 16
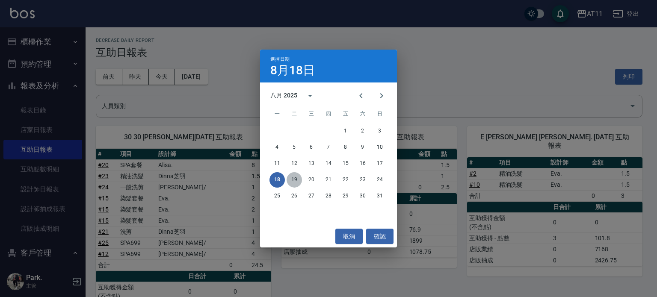
click at [297, 180] on button "19" at bounding box center [293, 179] width 15 height 15
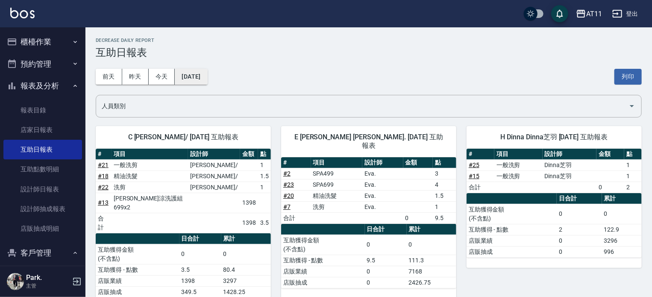
click at [201, 76] on button "2025/08/19" at bounding box center [191, 77] width 32 height 16
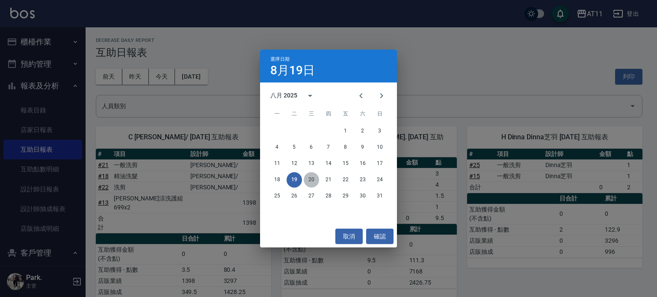
click at [308, 180] on button "20" at bounding box center [310, 179] width 15 height 15
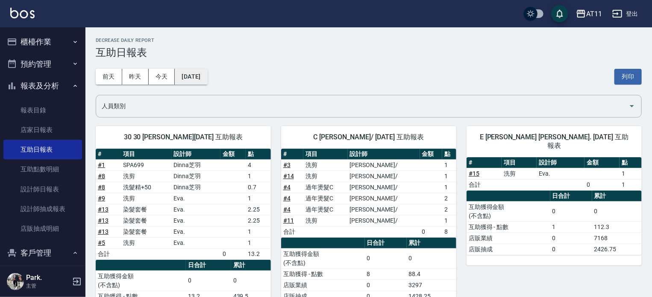
click at [203, 77] on button "2025/08/20" at bounding box center [191, 77] width 32 height 16
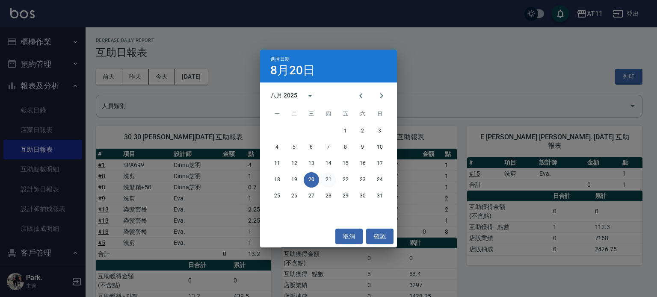
click at [324, 179] on button "21" at bounding box center [328, 179] width 15 height 15
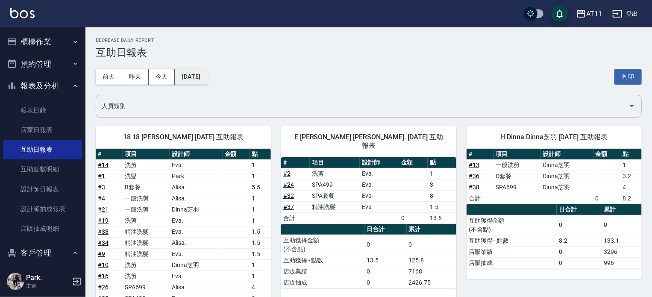
click at [195, 76] on button "2025/08/21" at bounding box center [191, 77] width 32 height 16
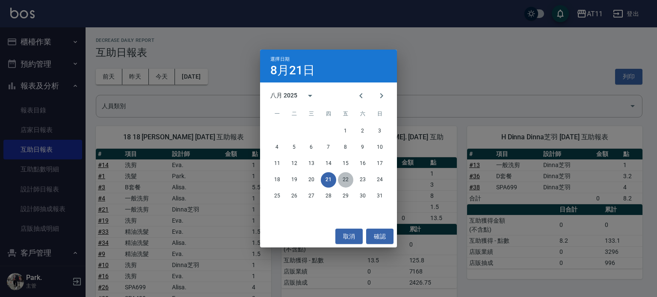
click at [346, 180] on button "22" at bounding box center [345, 179] width 15 height 15
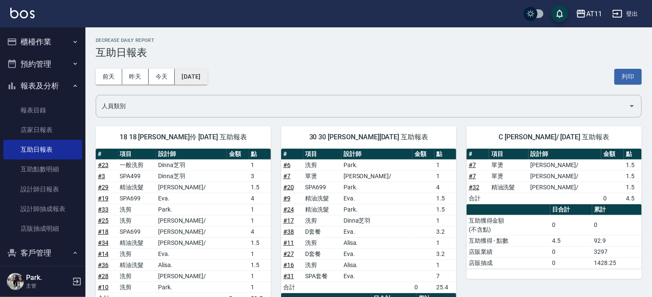
click at [206, 78] on button "2025/08/22" at bounding box center [191, 77] width 32 height 16
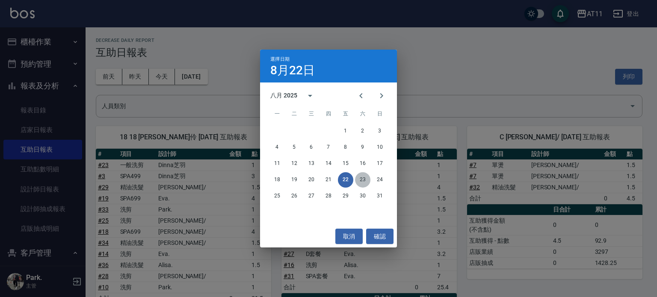
click at [359, 177] on button "23" at bounding box center [362, 179] width 15 height 15
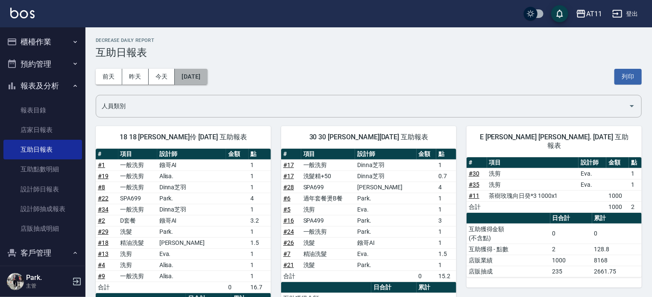
click at [194, 77] on button "2025/08/23" at bounding box center [191, 77] width 32 height 16
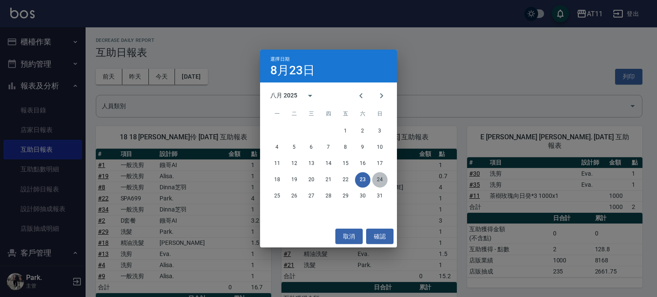
click at [383, 178] on button "24" at bounding box center [379, 179] width 15 height 15
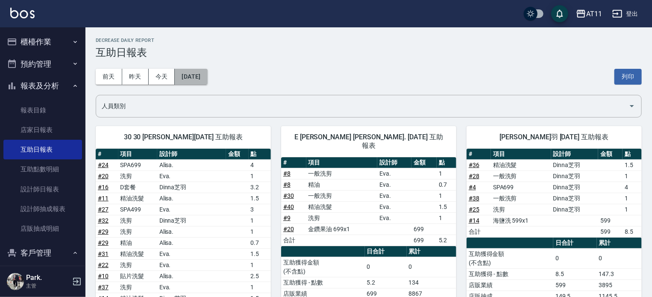
click at [200, 78] on button "2025/08/24" at bounding box center [191, 77] width 32 height 16
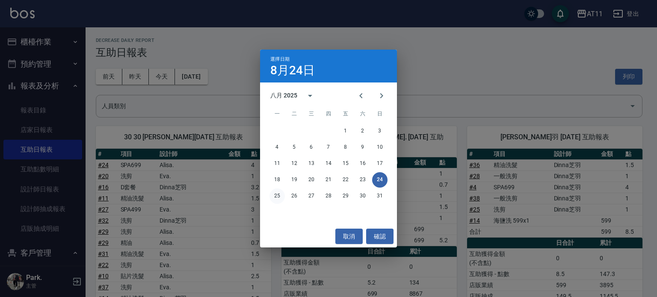
click at [278, 194] on button "25" at bounding box center [276, 195] width 15 height 15
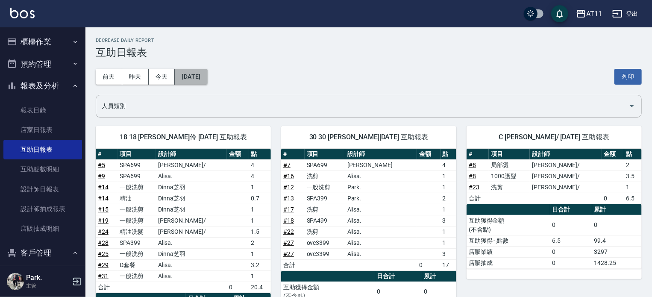
click at [203, 77] on button "2025/08/25" at bounding box center [191, 77] width 32 height 16
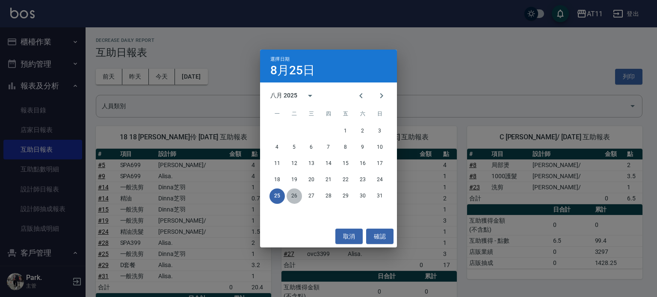
click at [294, 197] on button "26" at bounding box center [293, 195] width 15 height 15
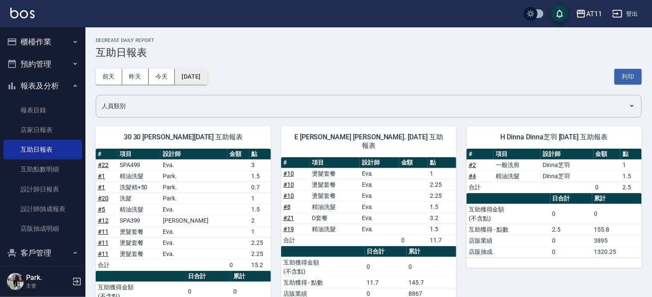
click at [207, 75] on button "2025/08/26" at bounding box center [191, 77] width 32 height 16
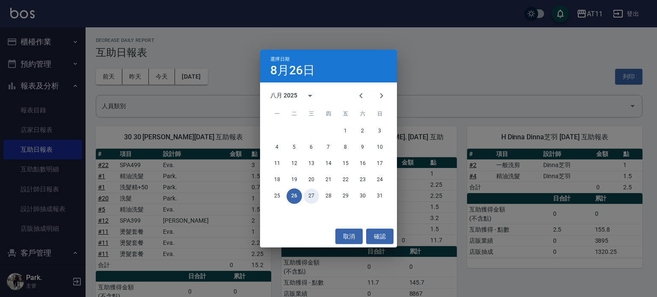
click at [310, 196] on button "27" at bounding box center [310, 195] width 15 height 15
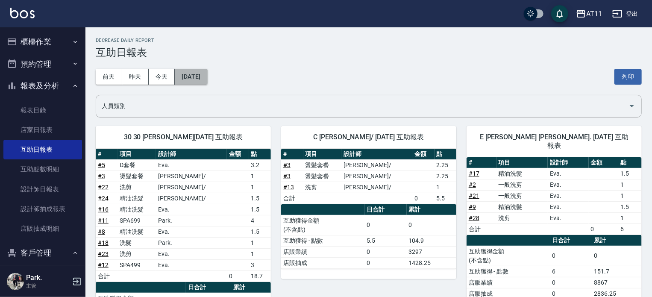
click at [207, 77] on button "2025/08/27" at bounding box center [191, 77] width 32 height 16
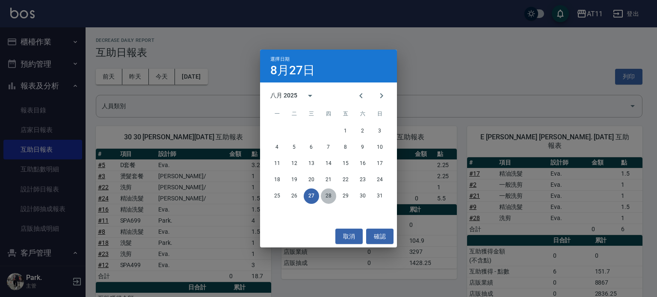
click at [330, 196] on button "28" at bounding box center [328, 195] width 15 height 15
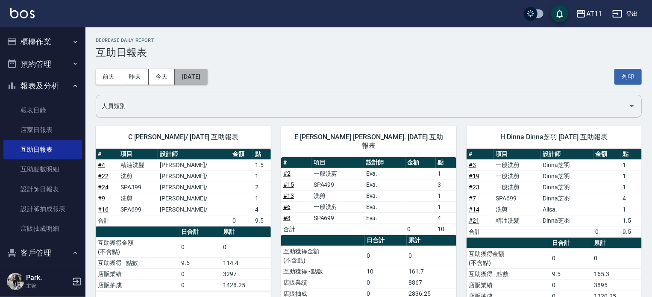
click at [196, 77] on button "2025/08/28" at bounding box center [191, 77] width 32 height 16
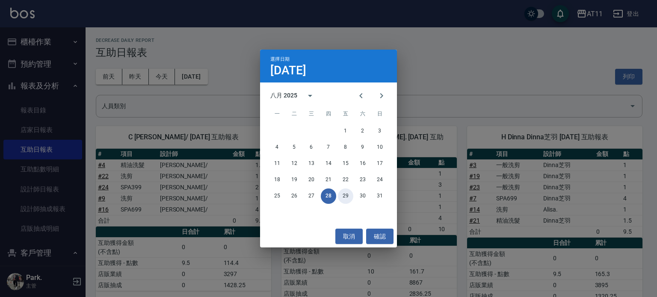
click at [345, 195] on button "29" at bounding box center [345, 195] width 15 height 15
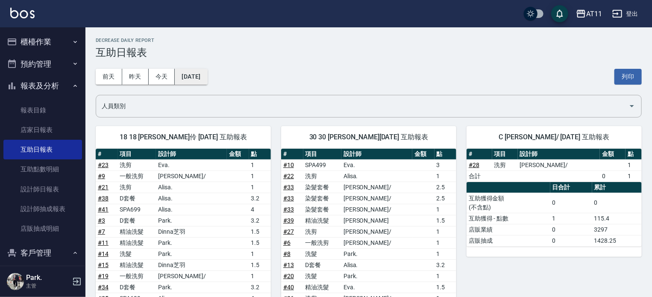
click at [200, 75] on button "2025/08/29" at bounding box center [191, 77] width 32 height 16
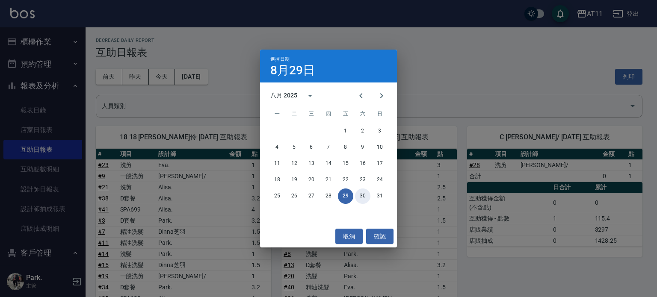
click at [362, 194] on button "30" at bounding box center [362, 195] width 15 height 15
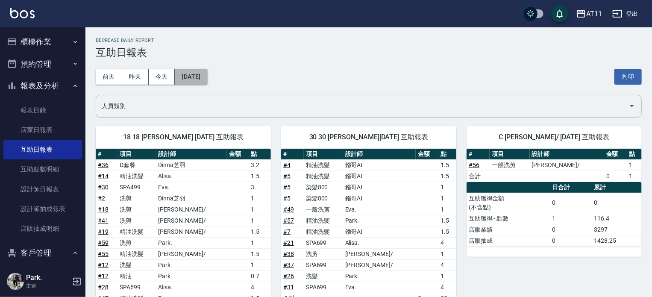
click at [197, 77] on button "2025/08/30" at bounding box center [191, 77] width 32 height 16
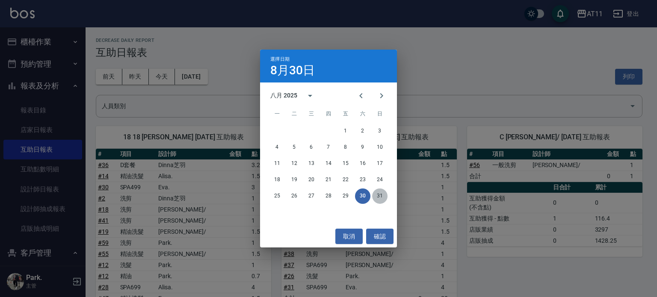
click at [378, 193] on button "31" at bounding box center [379, 195] width 15 height 15
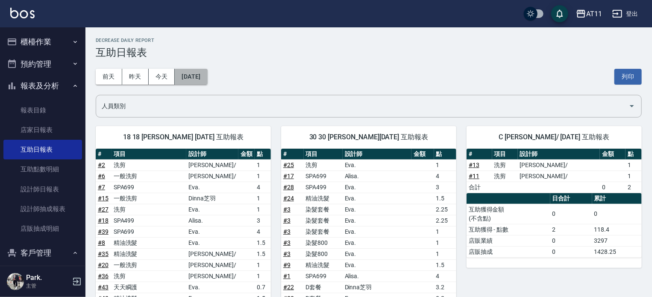
click at [207, 79] on button "[DATE]" at bounding box center [191, 77] width 32 height 16
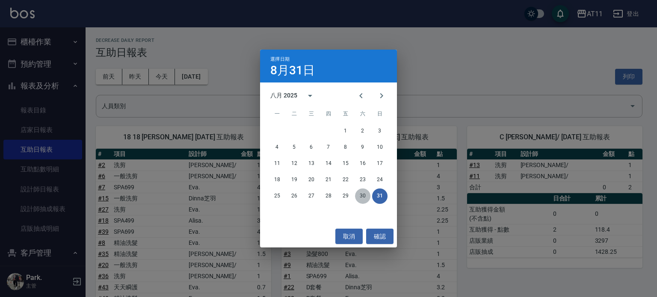
click at [362, 197] on button "30" at bounding box center [362, 195] width 15 height 15
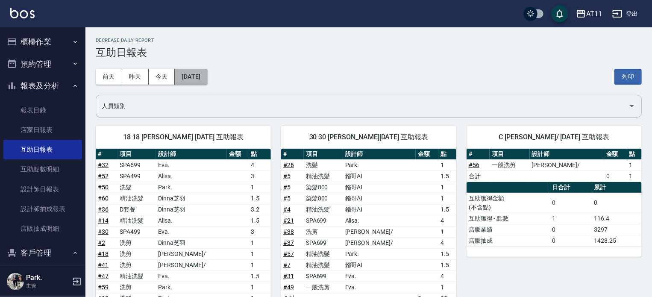
click at [190, 78] on button "2025/08/30" at bounding box center [191, 77] width 32 height 16
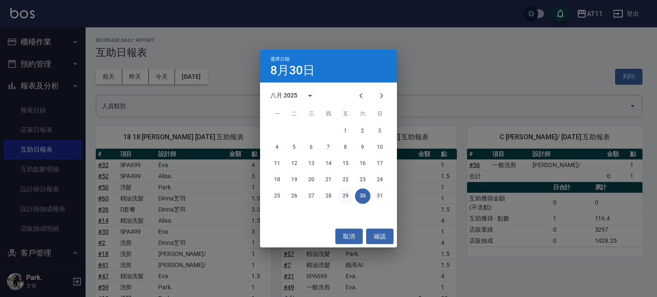
click at [345, 194] on button "29" at bounding box center [345, 195] width 15 height 15
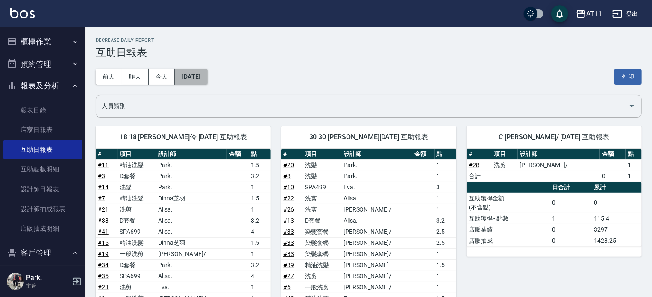
click at [187, 76] on button "2025/08/29" at bounding box center [191, 77] width 32 height 16
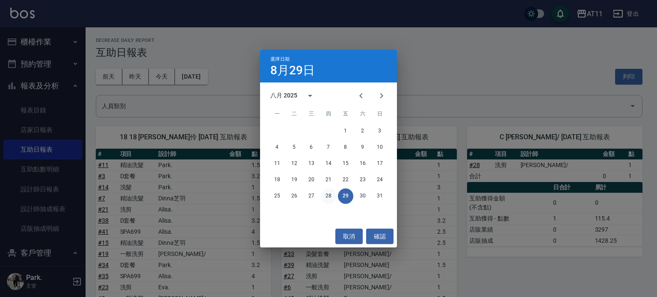
click at [326, 196] on button "28" at bounding box center [328, 195] width 15 height 15
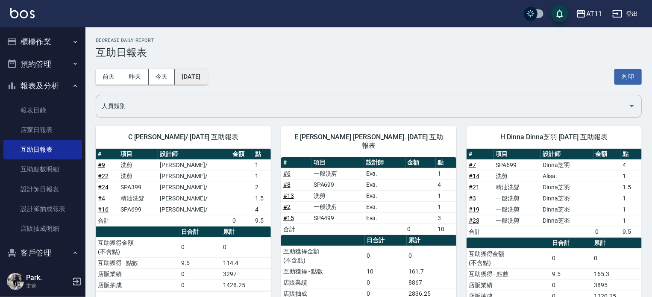
click at [198, 74] on button "2025/08/28" at bounding box center [191, 77] width 32 height 16
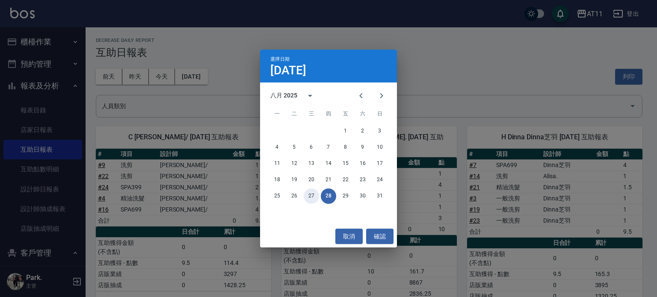
click at [309, 195] on button "27" at bounding box center [310, 195] width 15 height 15
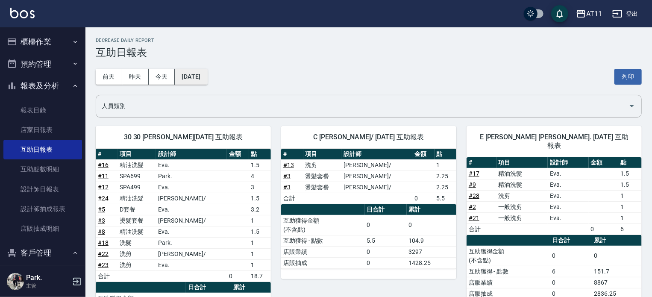
click at [205, 78] on button "2025/08/27" at bounding box center [191, 77] width 32 height 16
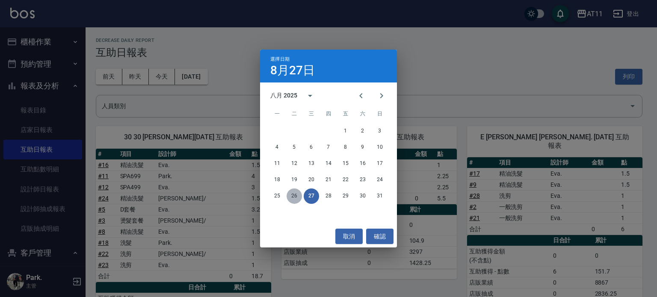
drag, startPoint x: 293, startPoint y: 197, endPoint x: 268, endPoint y: 188, distance: 26.4
click at [292, 196] on button "26" at bounding box center [293, 195] width 15 height 15
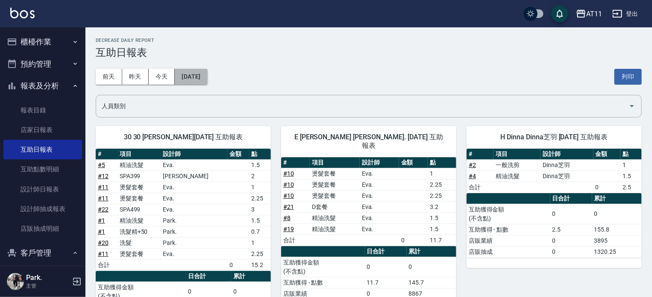
click at [198, 77] on button "2025/08/26" at bounding box center [191, 77] width 32 height 16
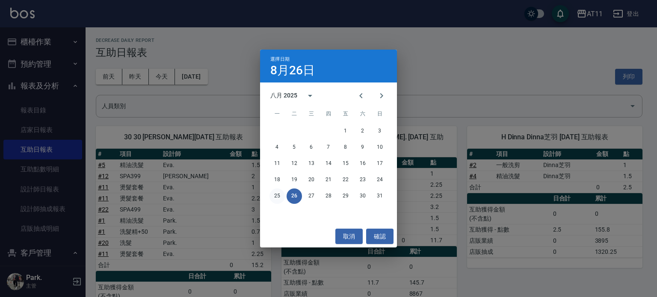
click at [279, 197] on button "25" at bounding box center [276, 195] width 15 height 15
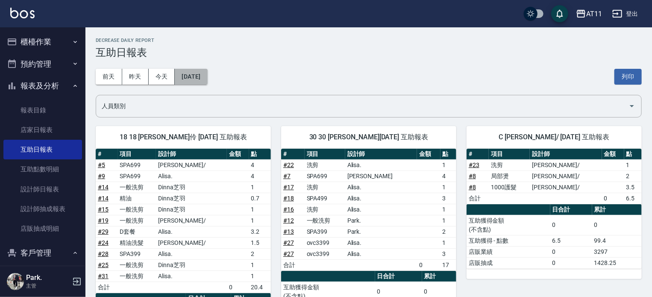
click at [202, 82] on button "2025/08/25" at bounding box center [191, 77] width 32 height 16
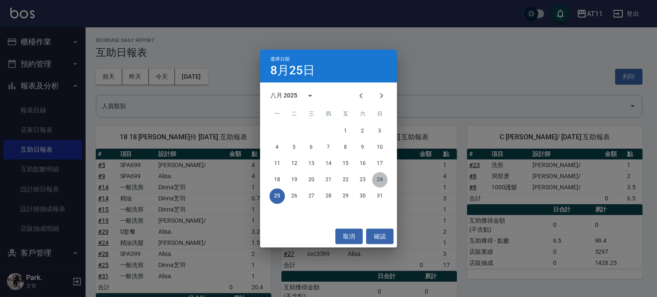
click at [382, 178] on button "24" at bounding box center [379, 179] width 15 height 15
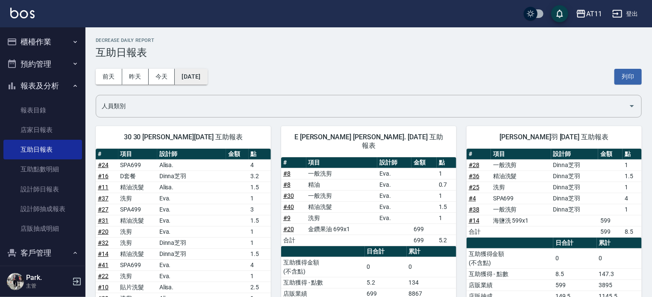
click at [205, 72] on button "2025/08/24" at bounding box center [191, 77] width 32 height 16
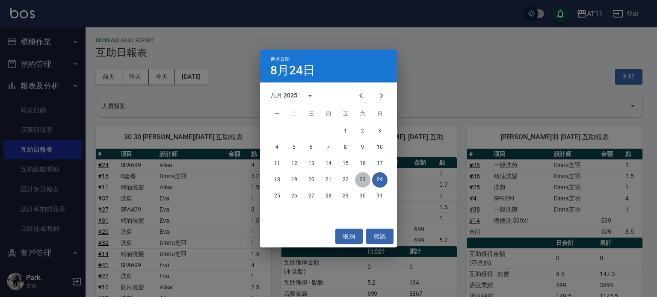
click at [364, 178] on button "23" at bounding box center [362, 179] width 15 height 15
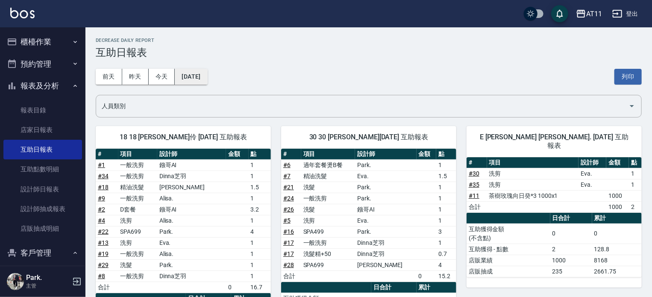
click at [195, 77] on button "2025/08/23" at bounding box center [191, 77] width 32 height 16
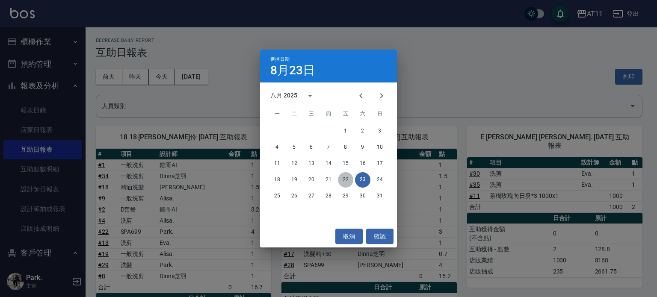
click at [346, 179] on button "22" at bounding box center [345, 179] width 15 height 15
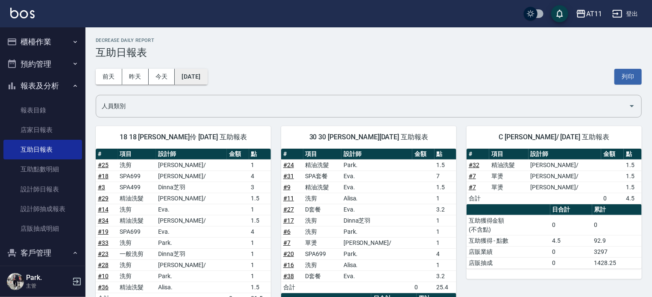
click at [192, 82] on button "2025/08/22" at bounding box center [191, 77] width 32 height 16
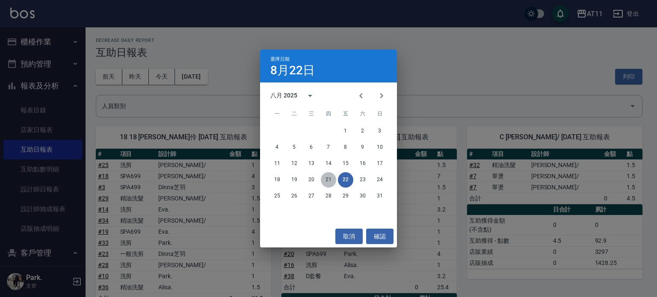
click at [326, 179] on button "21" at bounding box center [328, 179] width 15 height 15
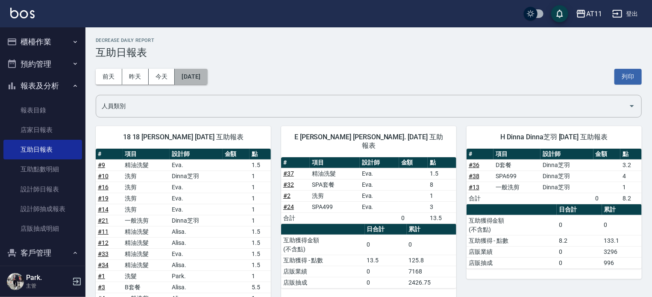
click at [191, 71] on button "2025/08/21" at bounding box center [191, 77] width 32 height 16
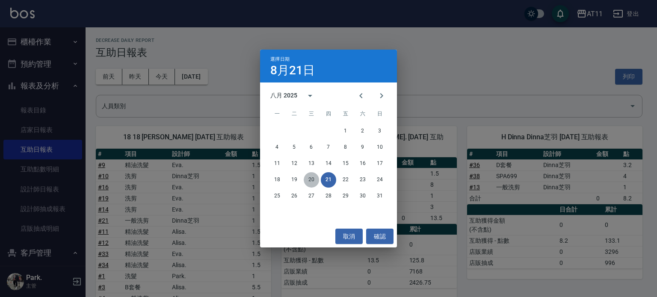
click at [309, 180] on button "20" at bounding box center [310, 179] width 15 height 15
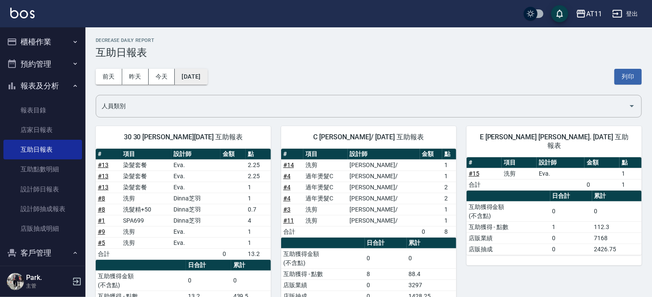
click at [202, 75] on button "2025/08/20" at bounding box center [191, 77] width 32 height 16
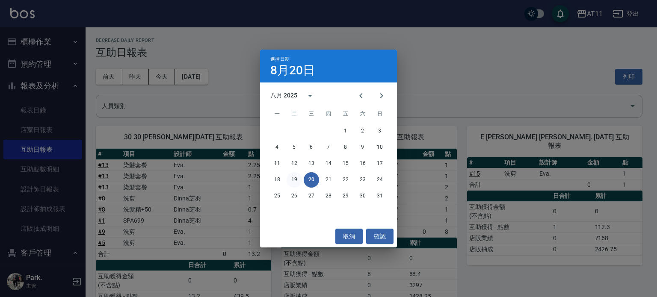
click at [293, 177] on button "19" at bounding box center [293, 179] width 15 height 15
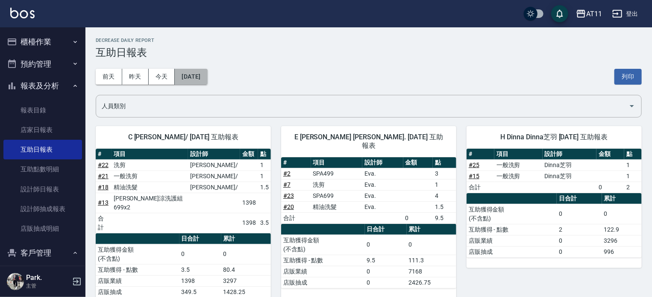
click at [196, 78] on button "2025/08/19" at bounding box center [191, 77] width 32 height 16
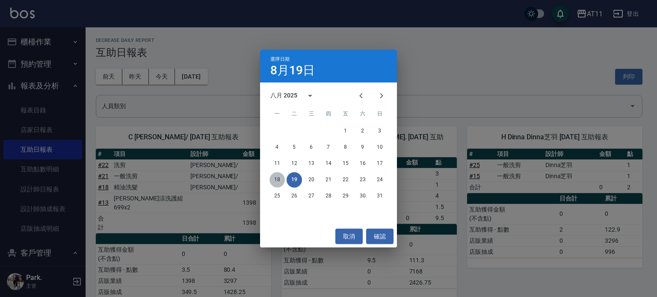
click at [276, 179] on button "18" at bounding box center [276, 179] width 15 height 15
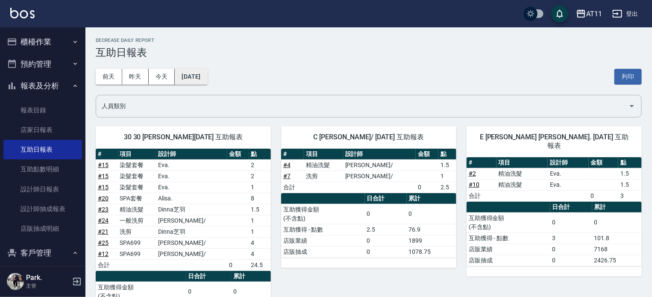
click at [204, 80] on button "2025/08/18" at bounding box center [191, 77] width 32 height 16
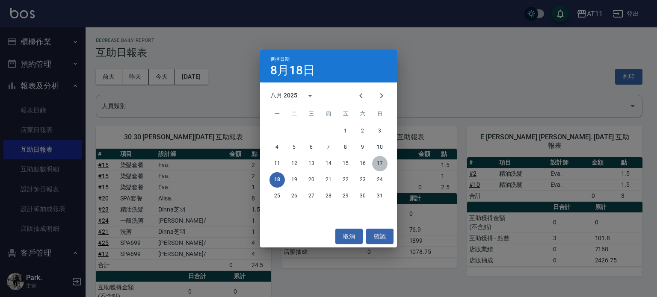
click at [380, 165] on button "17" at bounding box center [379, 163] width 15 height 15
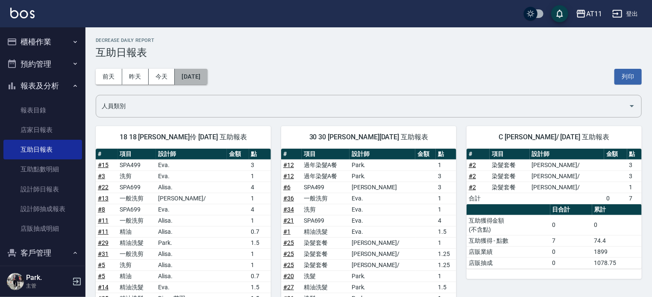
click at [204, 78] on button "2025/08/17" at bounding box center [191, 77] width 32 height 16
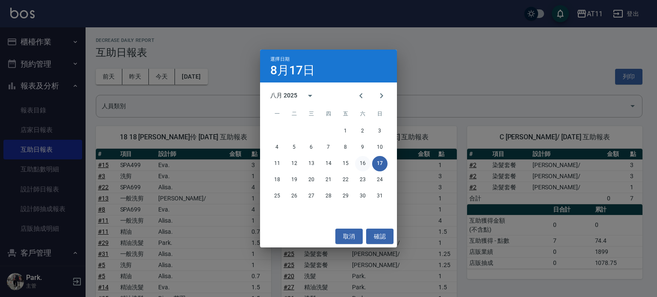
click at [362, 162] on button "16" at bounding box center [362, 163] width 15 height 15
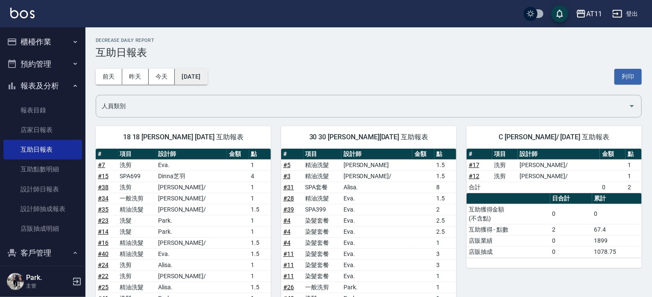
click at [198, 76] on button "2025/08/16" at bounding box center [191, 77] width 32 height 16
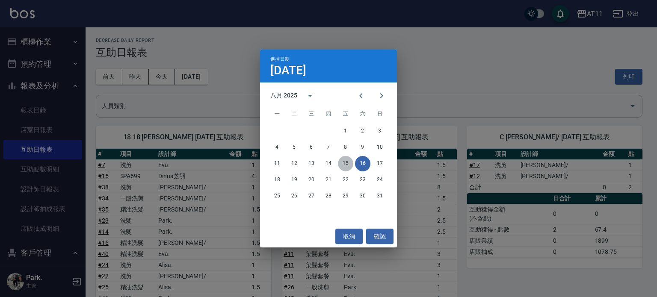
click at [343, 162] on button "15" at bounding box center [345, 163] width 15 height 15
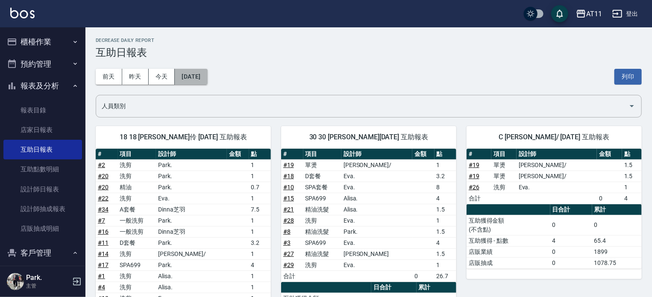
click at [207, 80] on button "2025/08/15" at bounding box center [191, 77] width 32 height 16
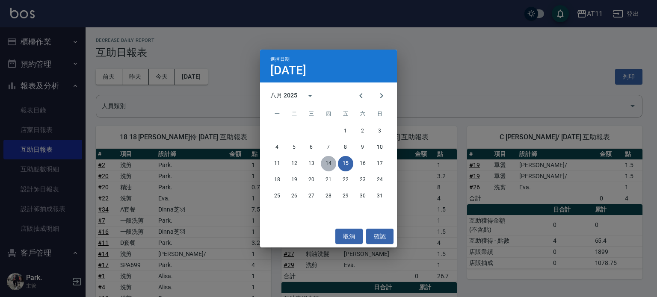
drag, startPoint x: 328, startPoint y: 162, endPoint x: 239, endPoint y: 123, distance: 97.4
click at [321, 160] on button "14" at bounding box center [328, 163] width 15 height 15
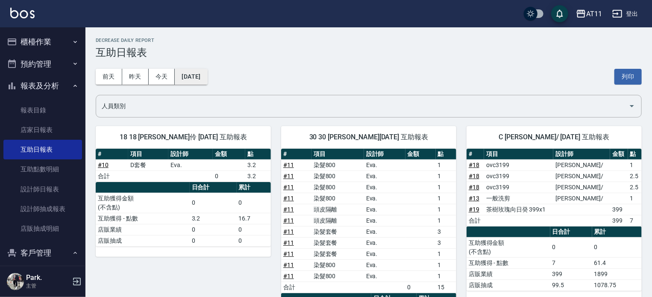
click at [203, 73] on button "2025/08/14" at bounding box center [191, 77] width 32 height 16
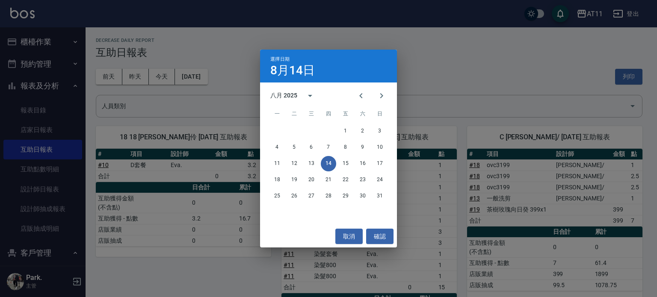
click at [236, 94] on div "選擇日期 8月14日 八月 2025 一 二 三 四 五 六 日 1 2 3 4 5 6 7 8 9 10 11 12 13 14 15 16 17 18 1…" at bounding box center [328, 148] width 657 height 297
